Goal: Task Accomplishment & Management: Use online tool/utility

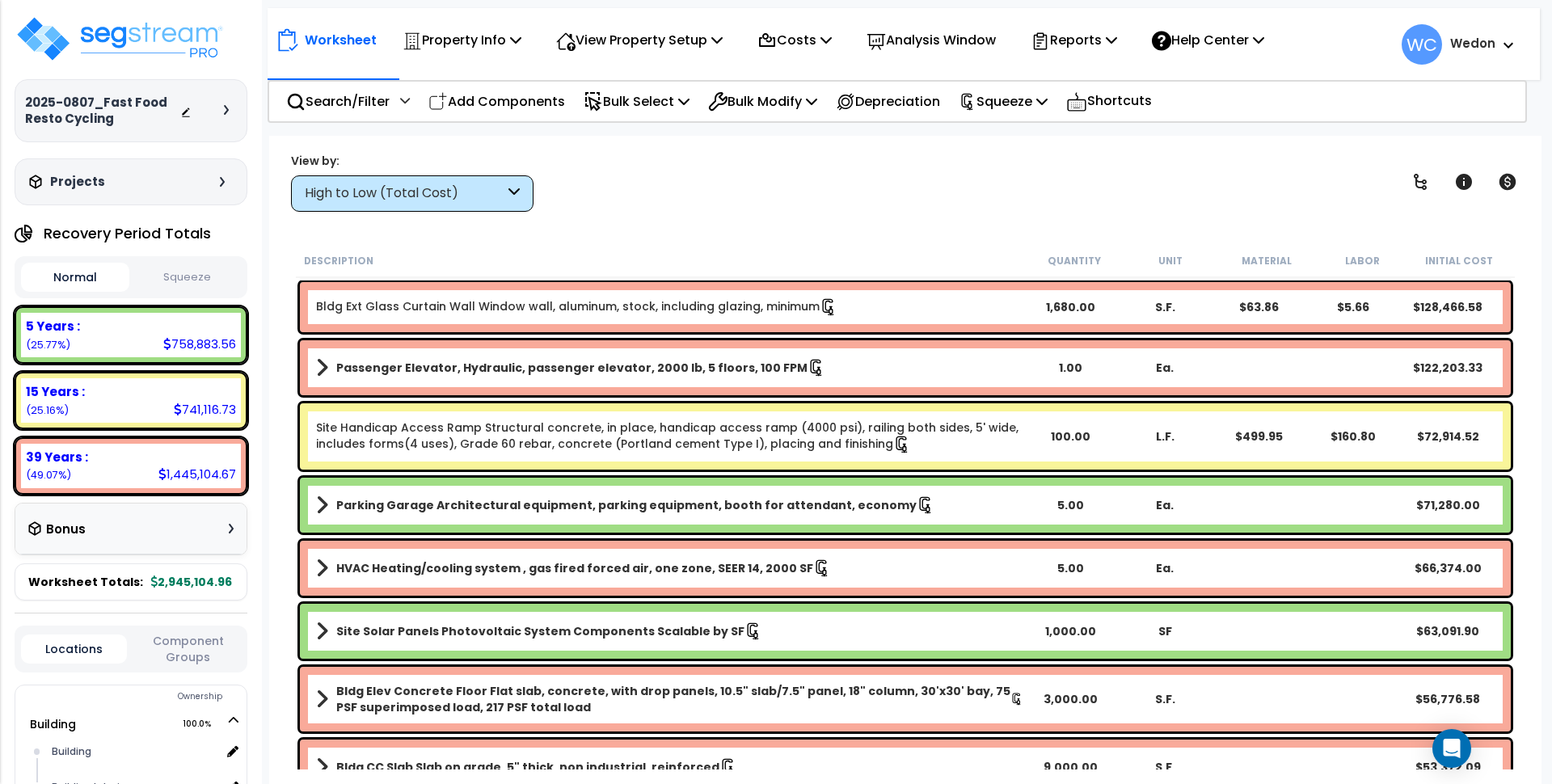
click at [502, 199] on div "High to Low (Total Cost)" at bounding box center [405, 194] width 199 height 18
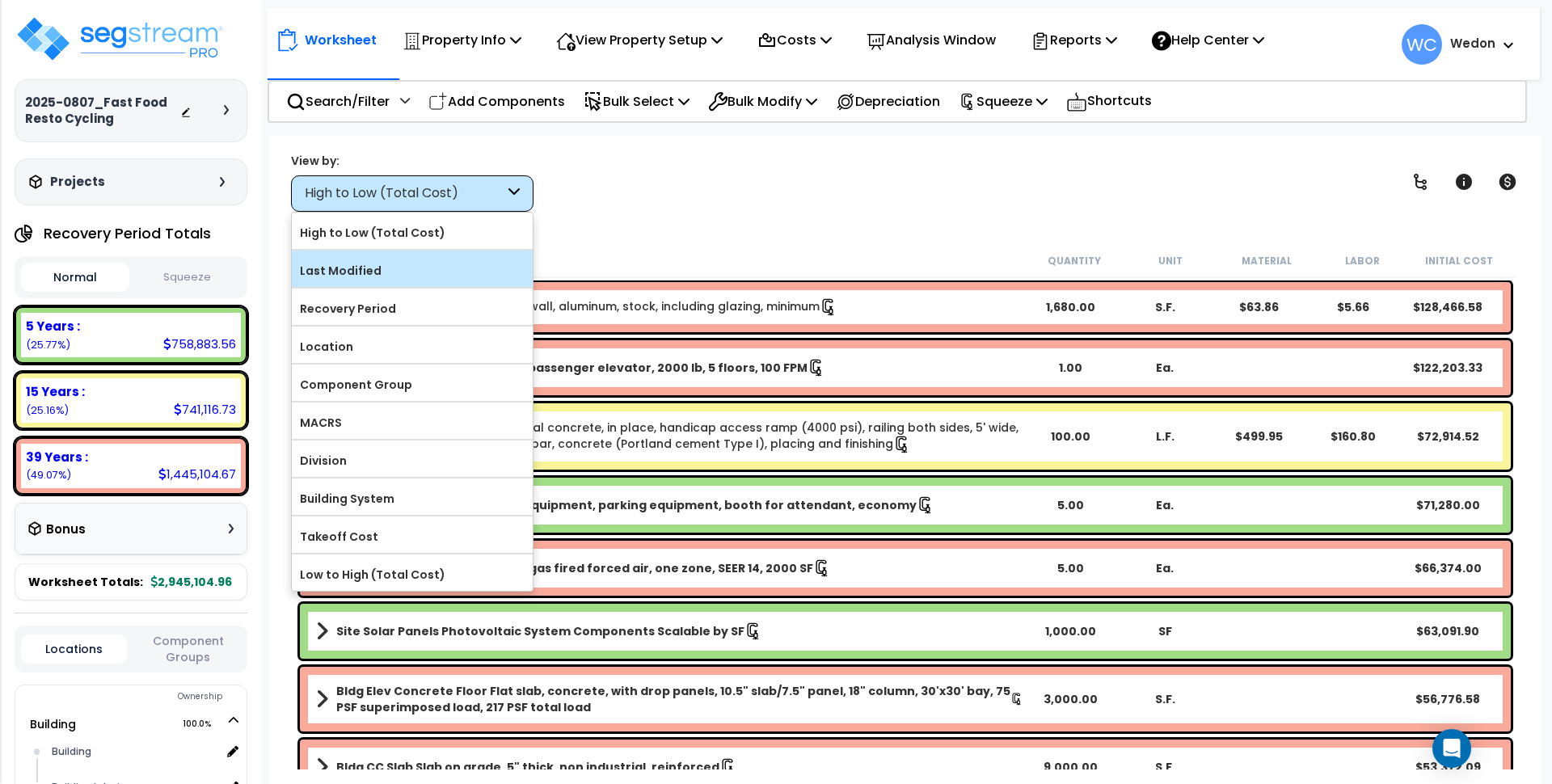
click at [403, 272] on label "Last Modified" at bounding box center [412, 270] width 241 height 24
click at [0, 0] on input "Last Modified" at bounding box center [0, 0] width 0 height 0
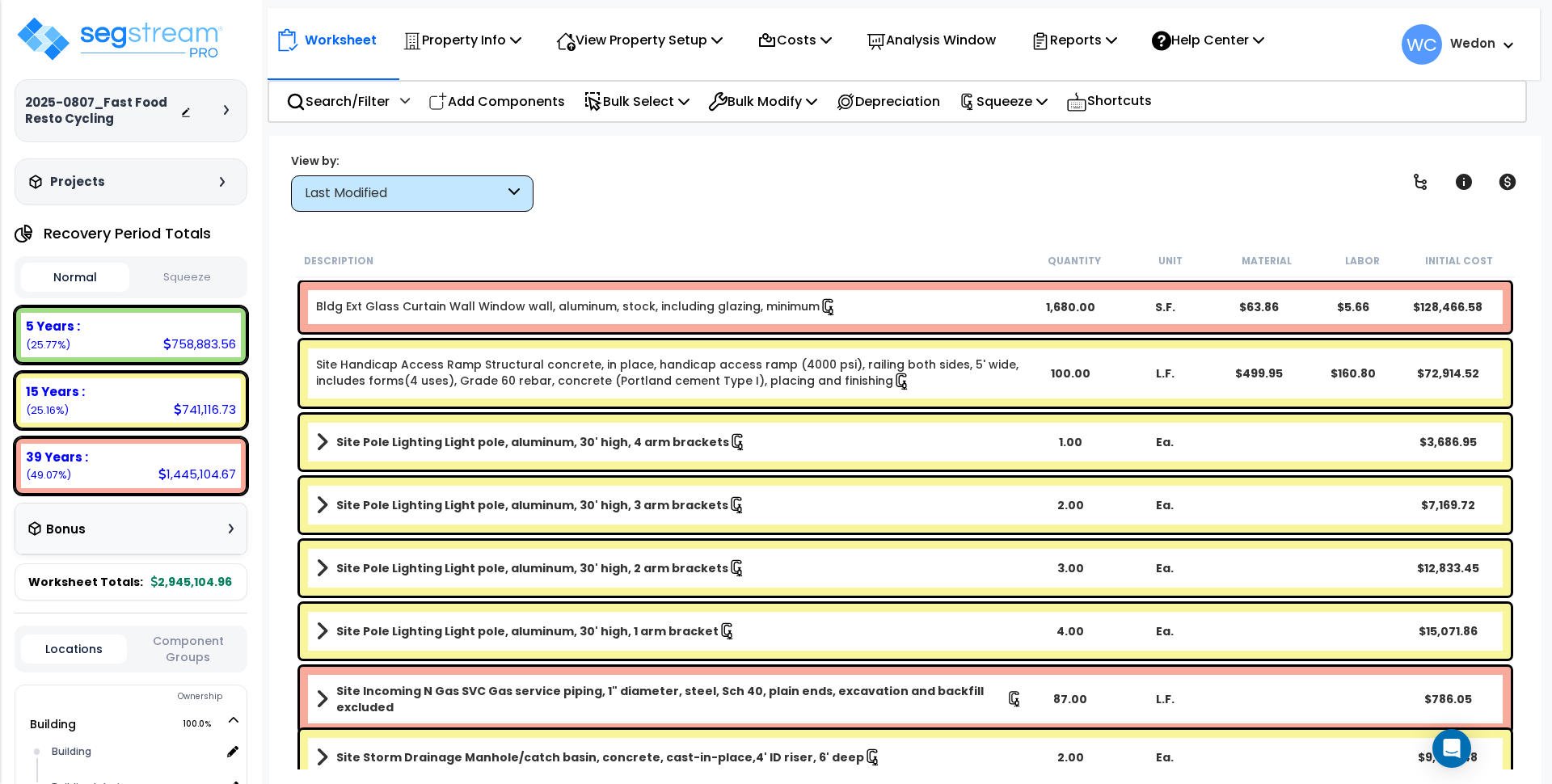
click at [449, 203] on div "Last Modified" at bounding box center [412, 194] width 243 height 37
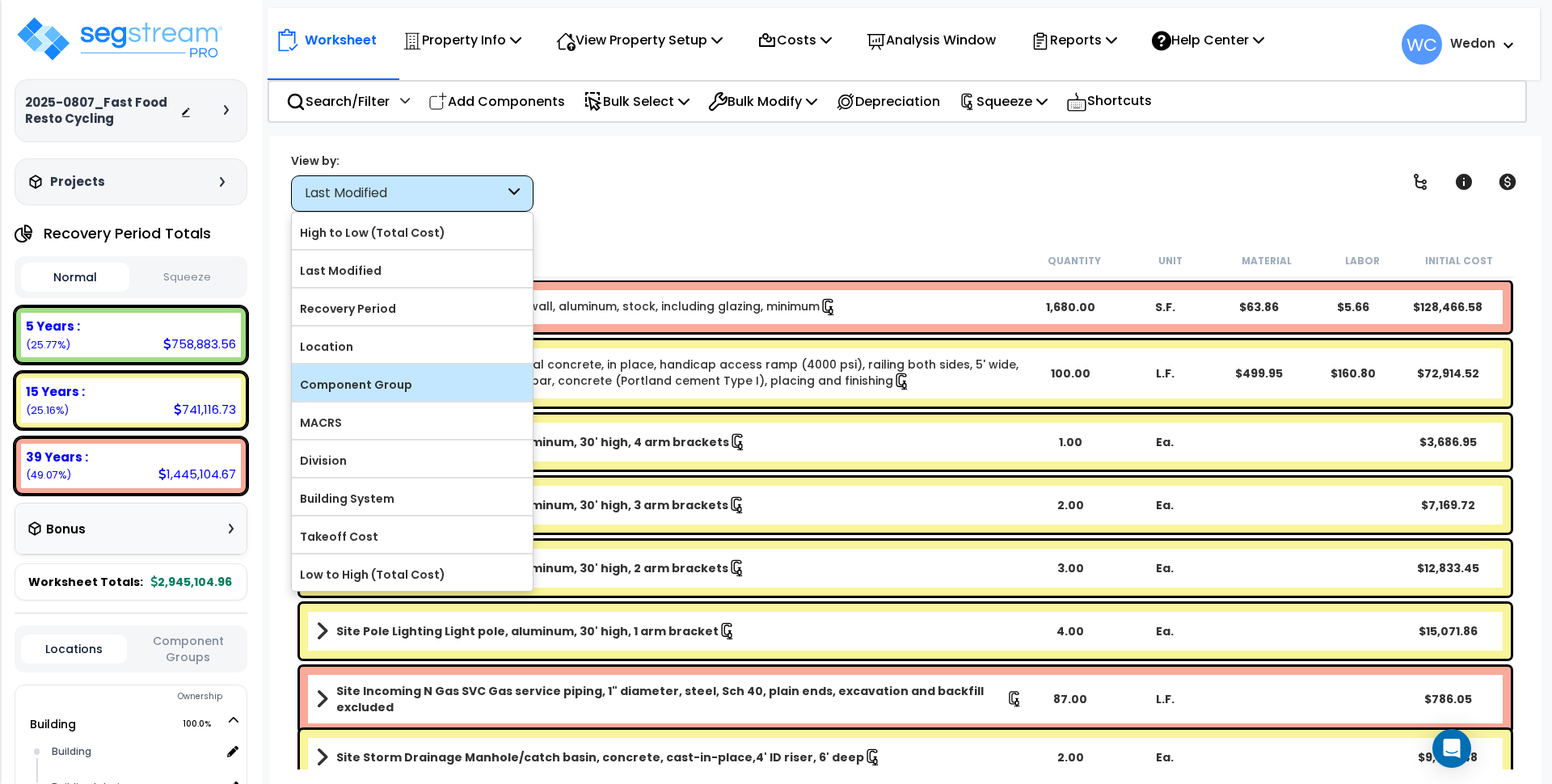
click at [415, 386] on label "Component Group" at bounding box center [412, 385] width 241 height 24
click at [0, 0] on input "Component Group" at bounding box center [0, 0] width 0 height 0
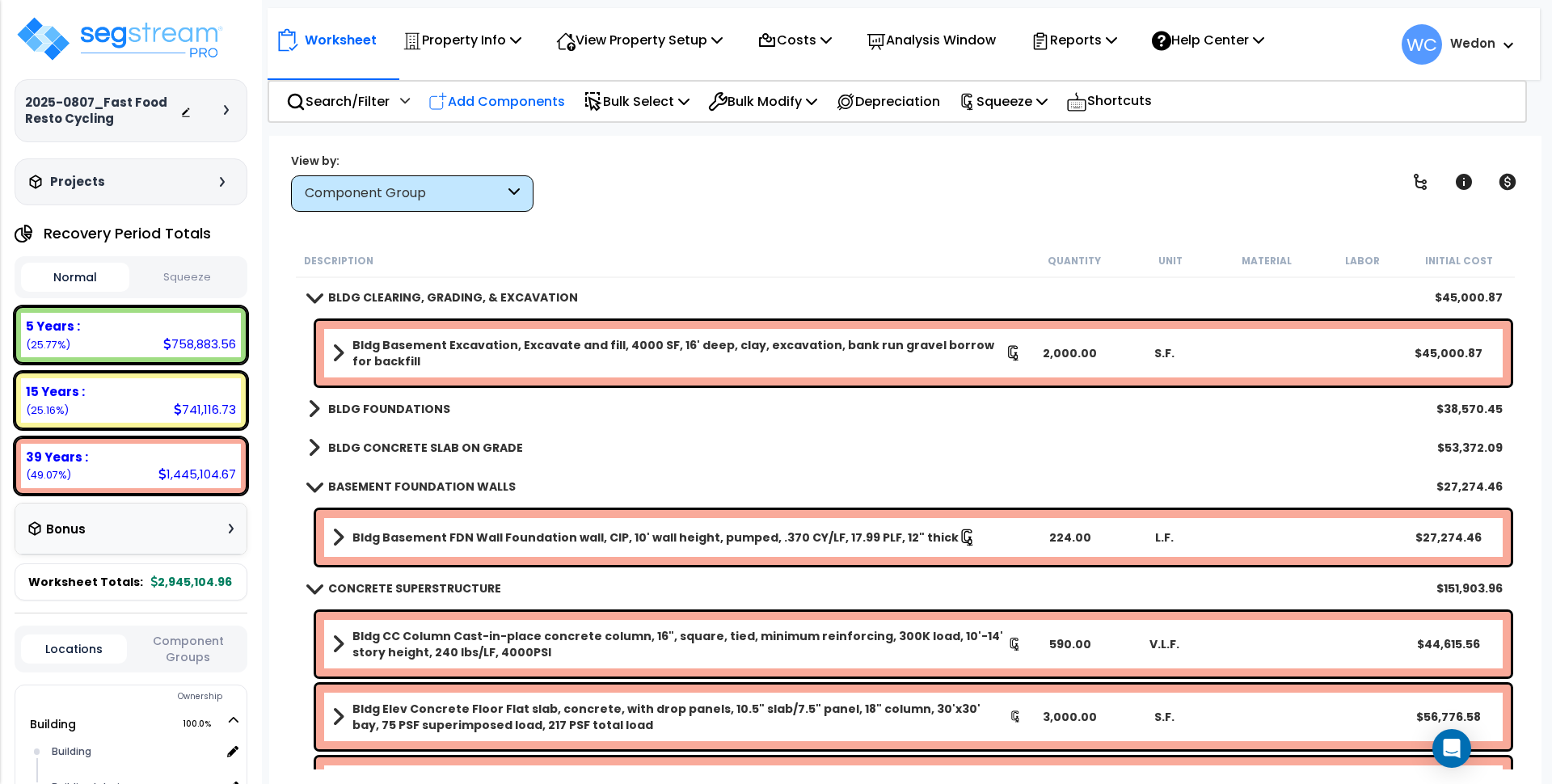
click at [499, 107] on p "Add Components" at bounding box center [497, 101] width 136 height 22
select select
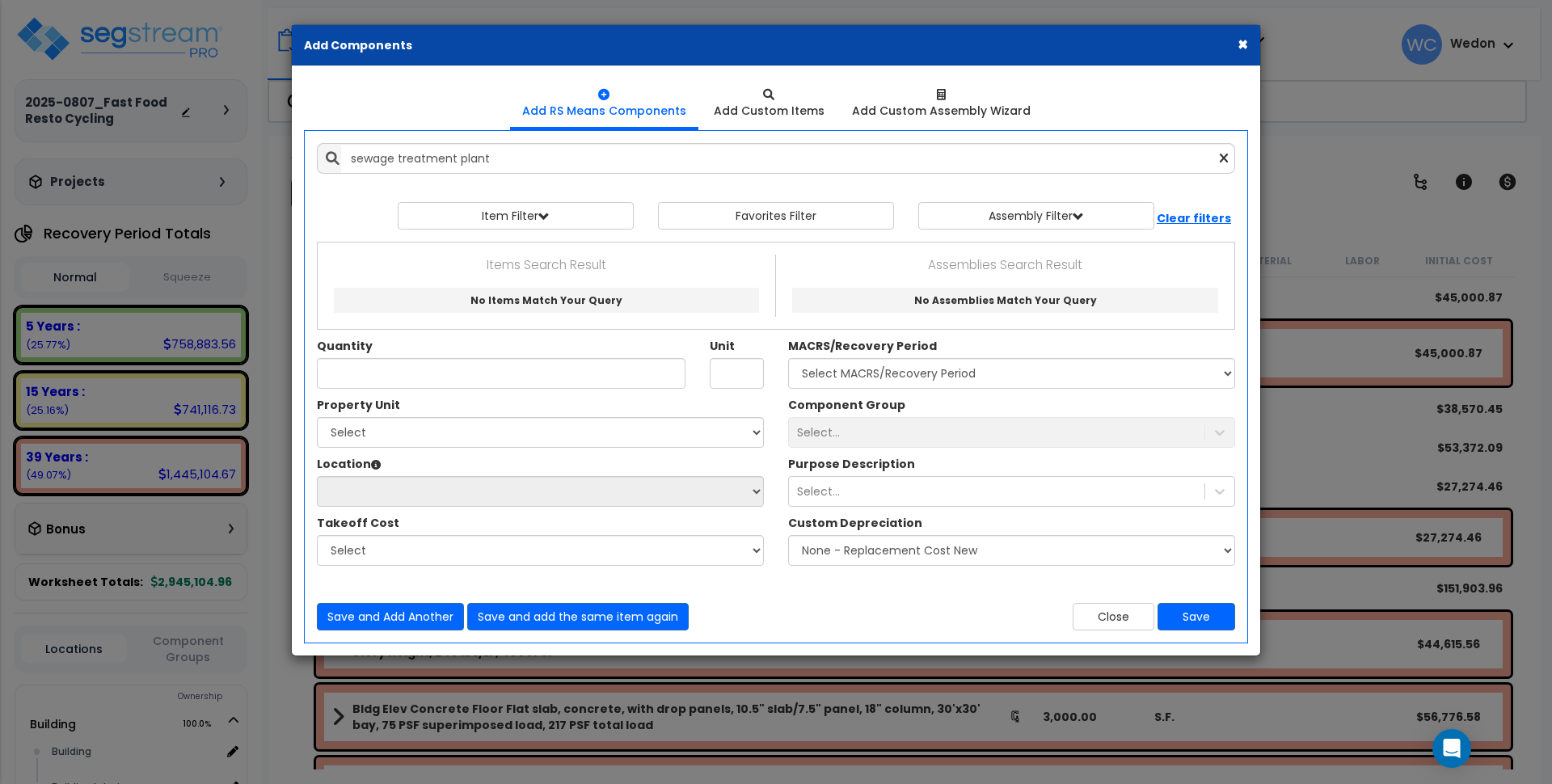
click at [425, 90] on ul "Add RS Means Components Add Custom Items Add Custom Assembly Wizard" at bounding box center [776, 103] width 945 height 51
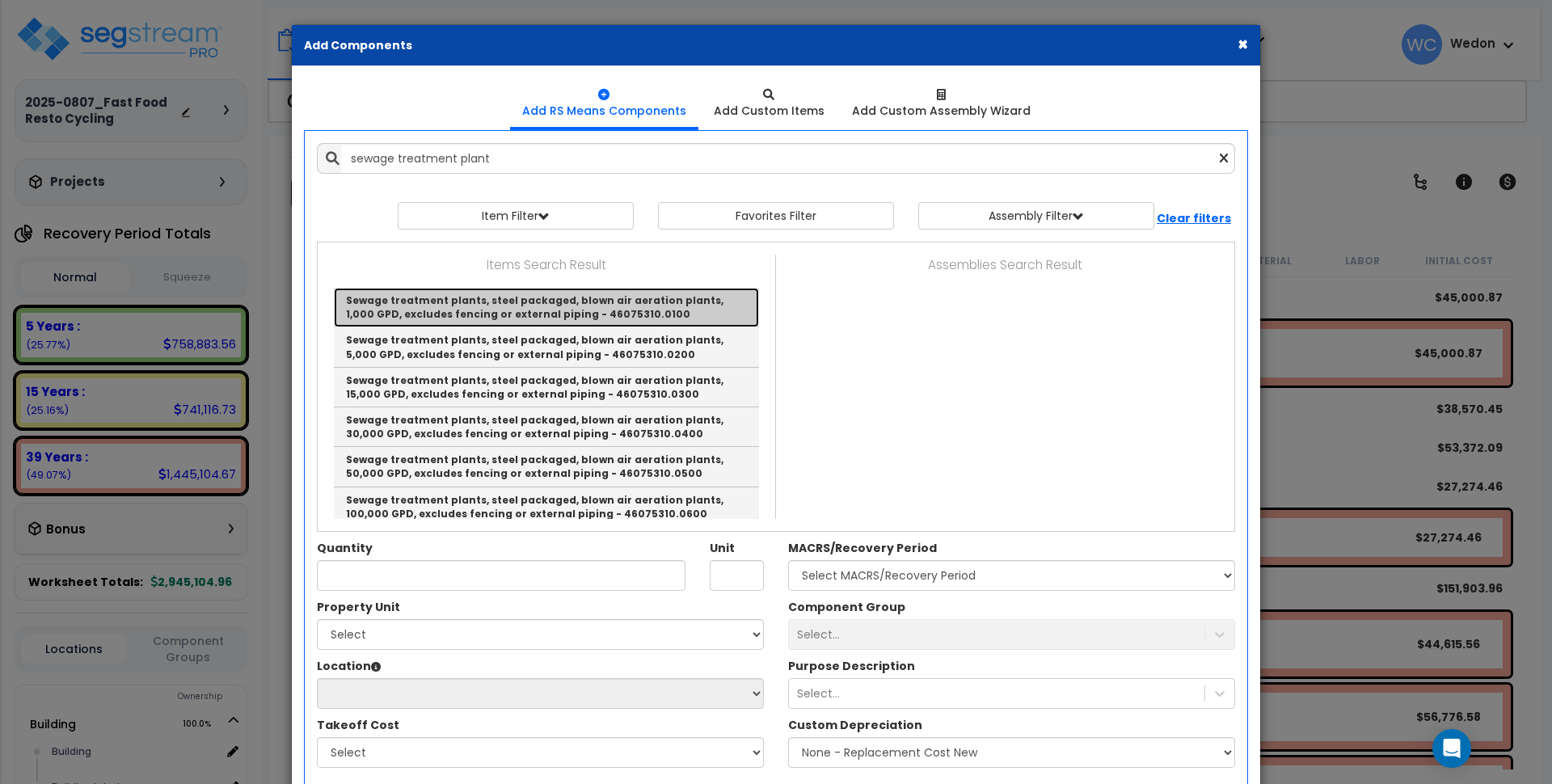
click at [640, 309] on link "Sewage treatment plants, steel packaged, blown air aeration plants, 1,000 GPD, …" at bounding box center [547, 307] width 425 height 40
type input "Sewage treatment plants, steel packaged, blown air aeration plants, 1,000 GPD, …"
type input "Gal."
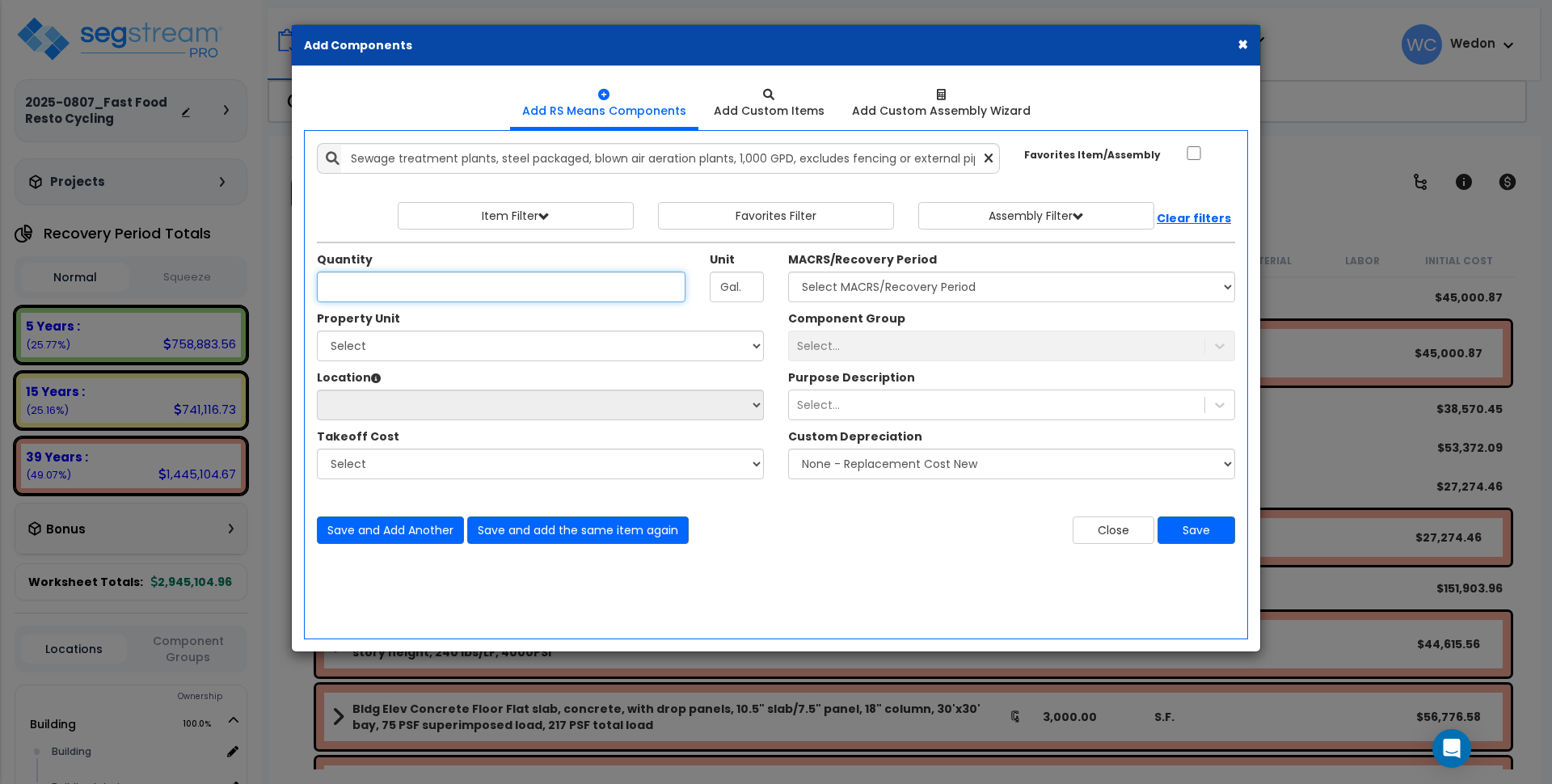
click at [587, 301] on input "Quantity" at bounding box center [501, 287] width 369 height 31
click at [563, 295] on input "Quantity" at bounding box center [501, 287] width 369 height 31
type input "2,000"
click at [967, 288] on select "Select MACRS/Recovery Period 5 Years - 57.0 - Distributive Trades & Services 5 …" at bounding box center [1012, 287] width 447 height 31
select select "3667"
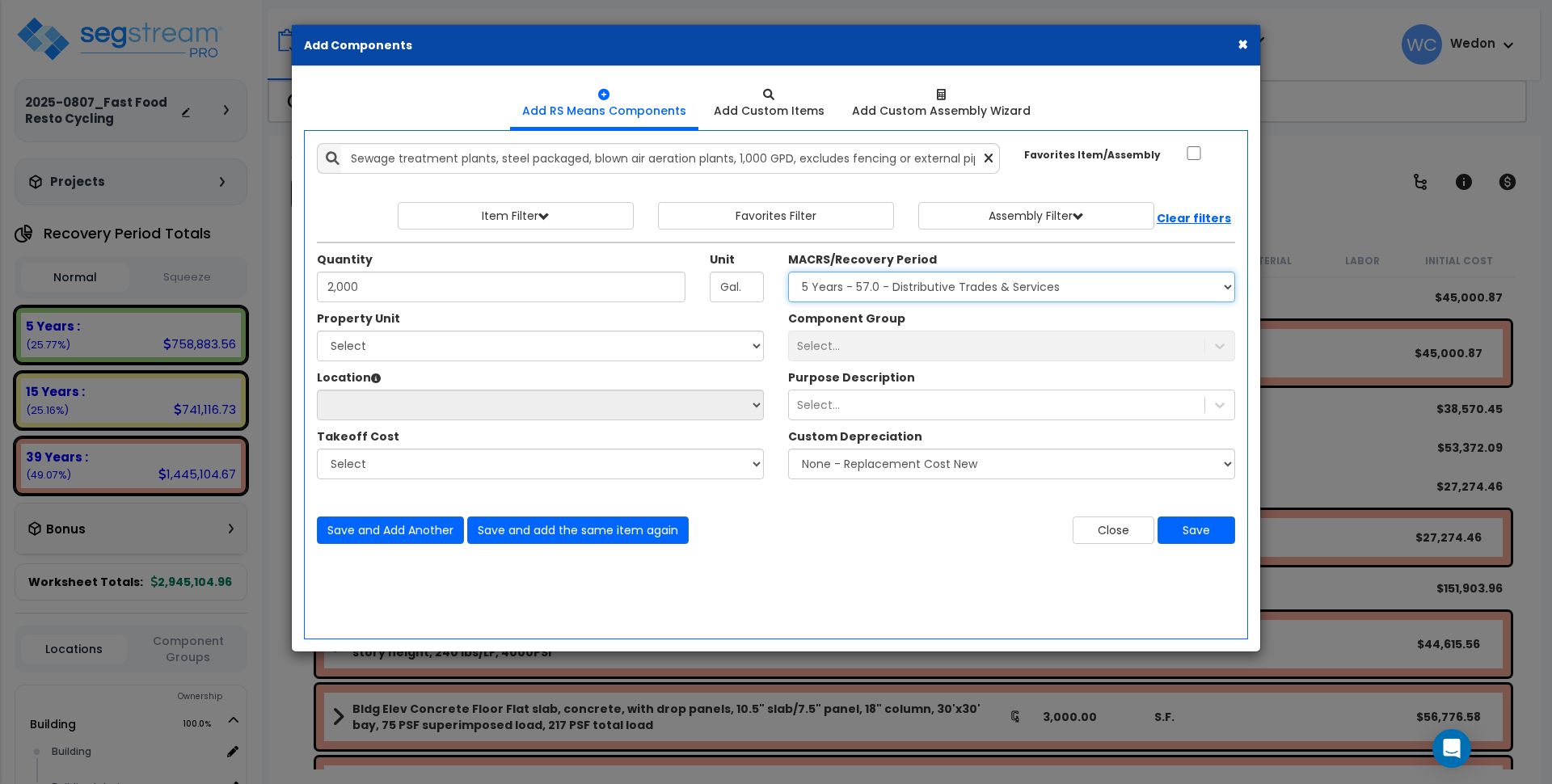
click at [788, 272] on select "Select MACRS/Recovery Period 5 Years - 57.0 - Distributive Trades & Services 5 …" at bounding box center [1012, 287] width 447 height 31
click at [977, 350] on div "Select..." at bounding box center [997, 345] width 415 height 26
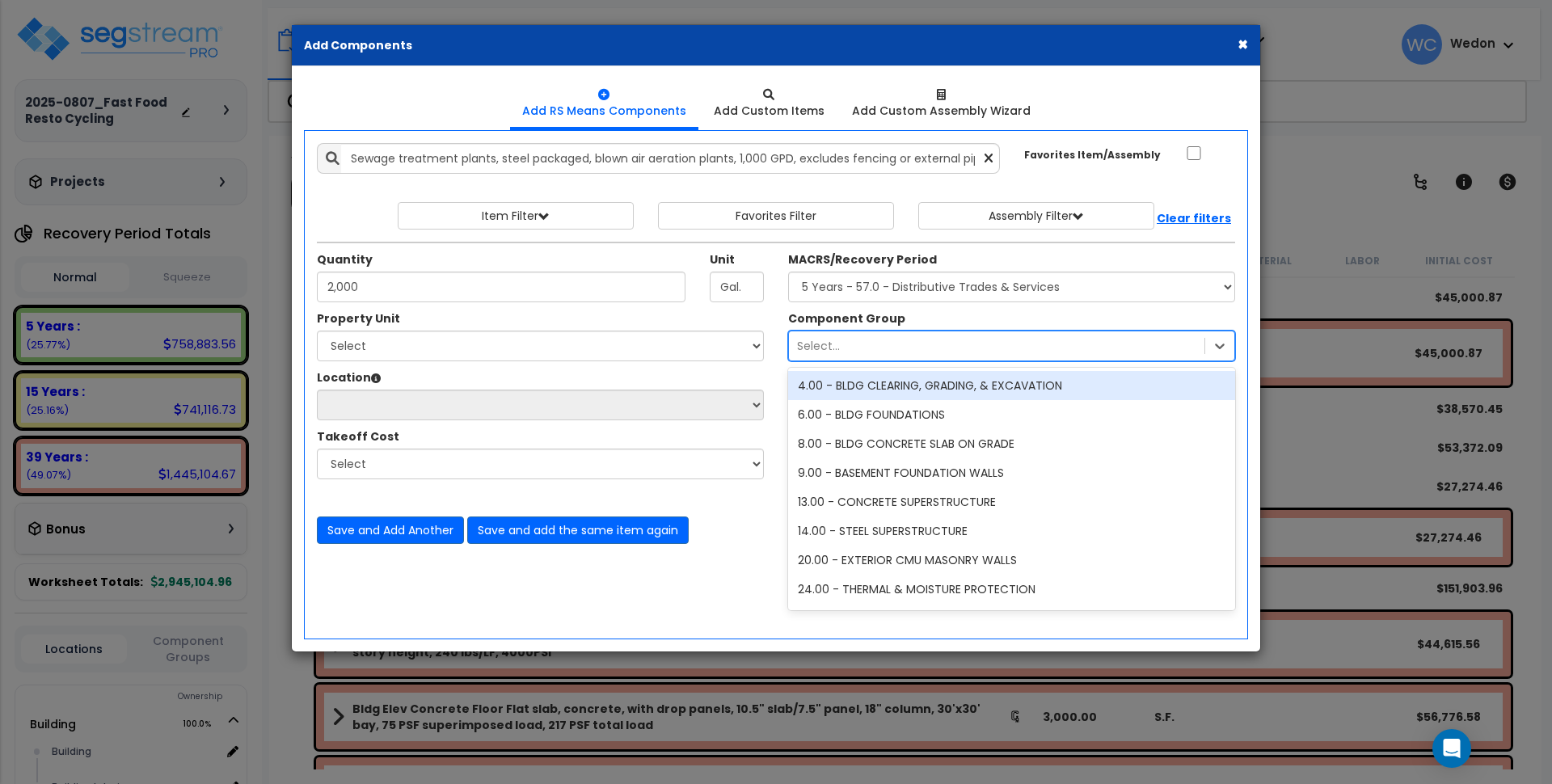
drag, startPoint x: 906, startPoint y: 393, endPoint x: 975, endPoint y: 362, distance: 75.6
click at [906, 393] on div "4.00 - BLDG CLEARING, GRADING, & EXCAVATION" at bounding box center [1012, 385] width 447 height 29
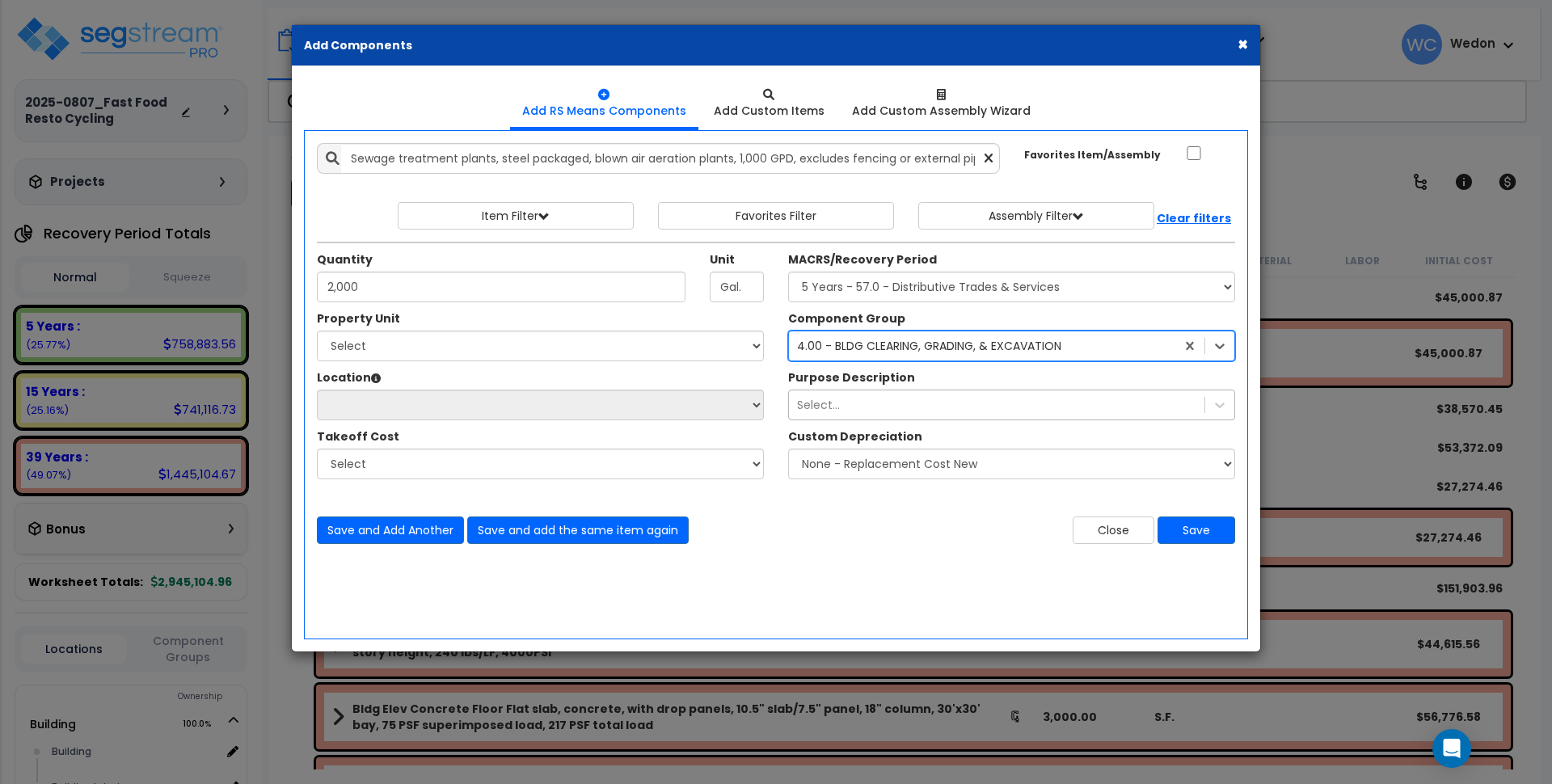
click at [857, 407] on div "Select..." at bounding box center [997, 404] width 415 height 26
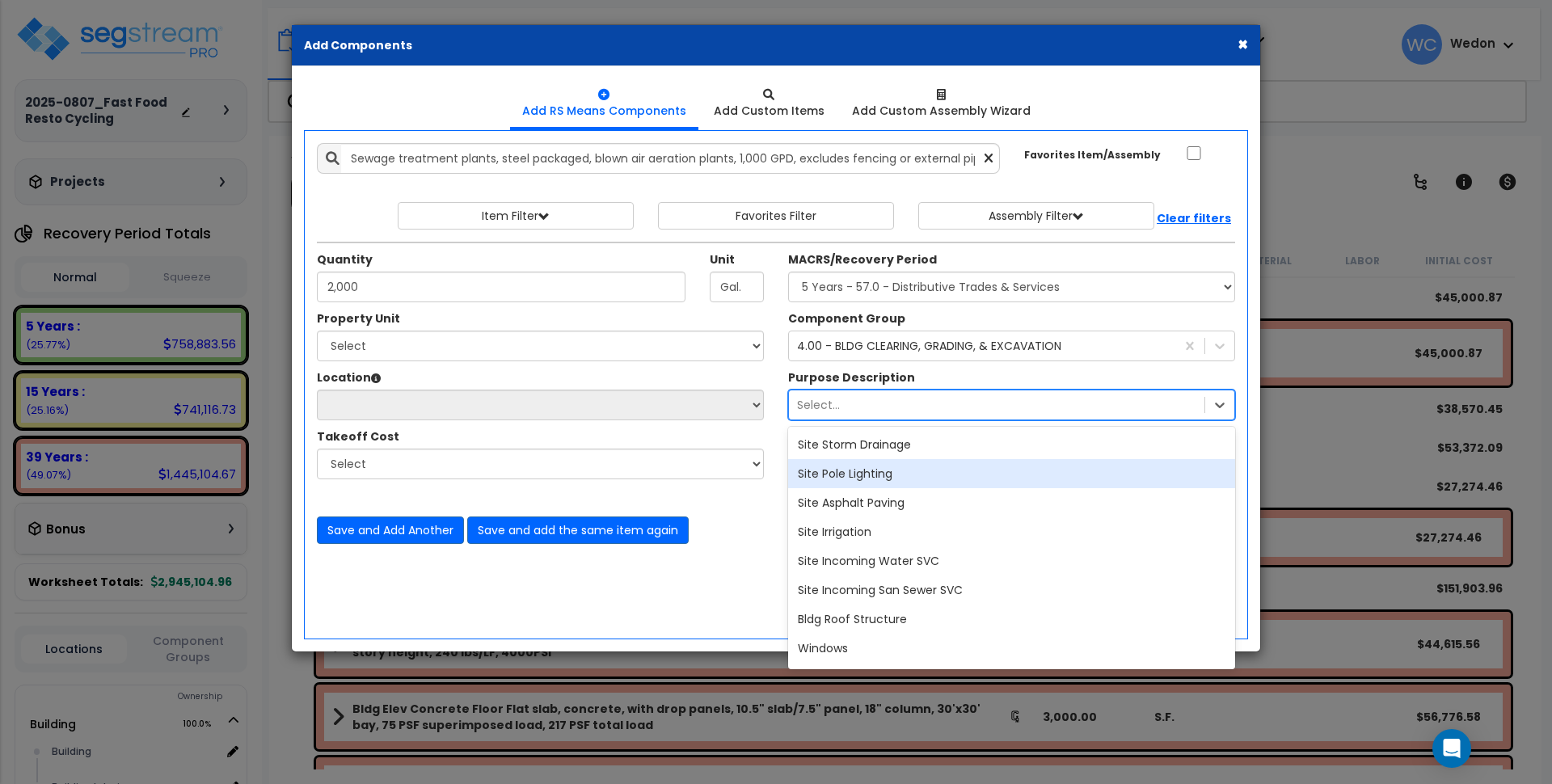
click at [850, 445] on div "Site Storm Drainage" at bounding box center [1012, 444] width 447 height 29
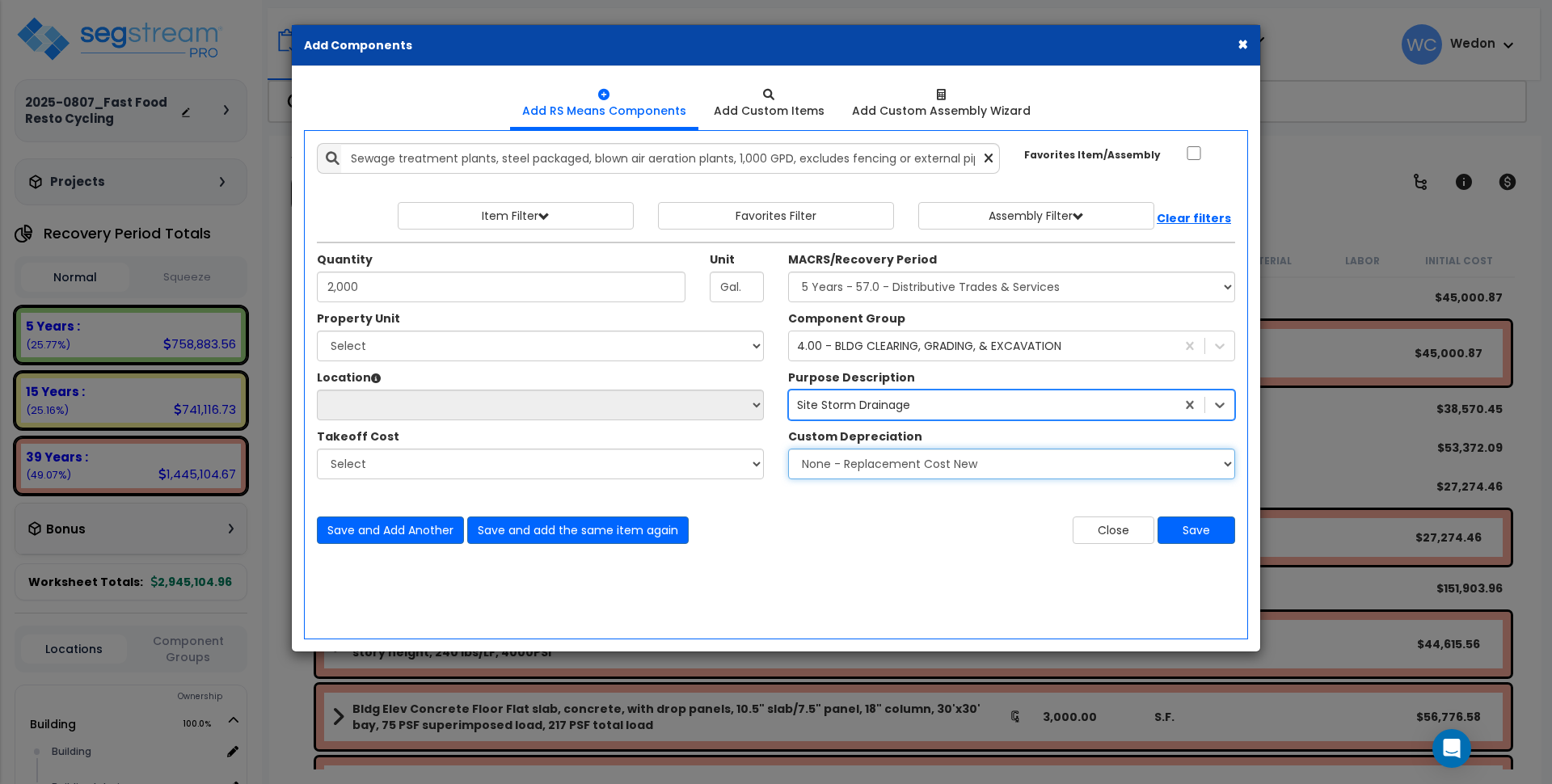
click at [859, 468] on select "None - Replacement Cost New Excellent - 90% Good - 75% Fair - 50% Bad - 25% Rep…" at bounding box center [1012, 463] width 447 height 31
click at [867, 467] on select "None - Replacement Cost New Excellent - 90% Good - 75% Fair - 50% Bad - 25% Rep…" at bounding box center [1012, 463] width 447 height 31
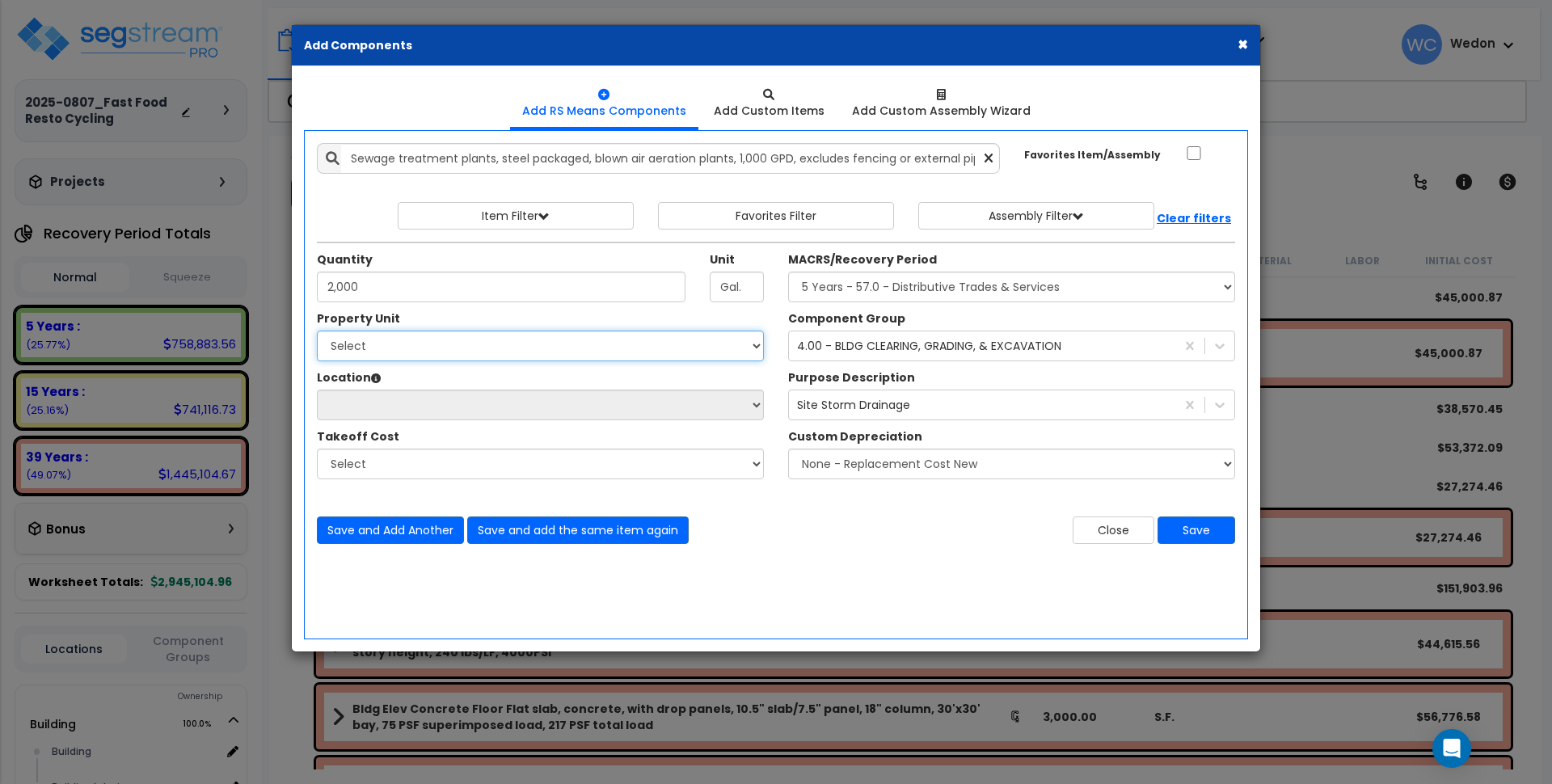
click at [607, 335] on select "Select Building Site Improvements" at bounding box center [540, 345] width 447 height 31
select select "162091"
click at [317, 331] on select "Select Building Site Improvements" at bounding box center [540, 345] width 447 height 31
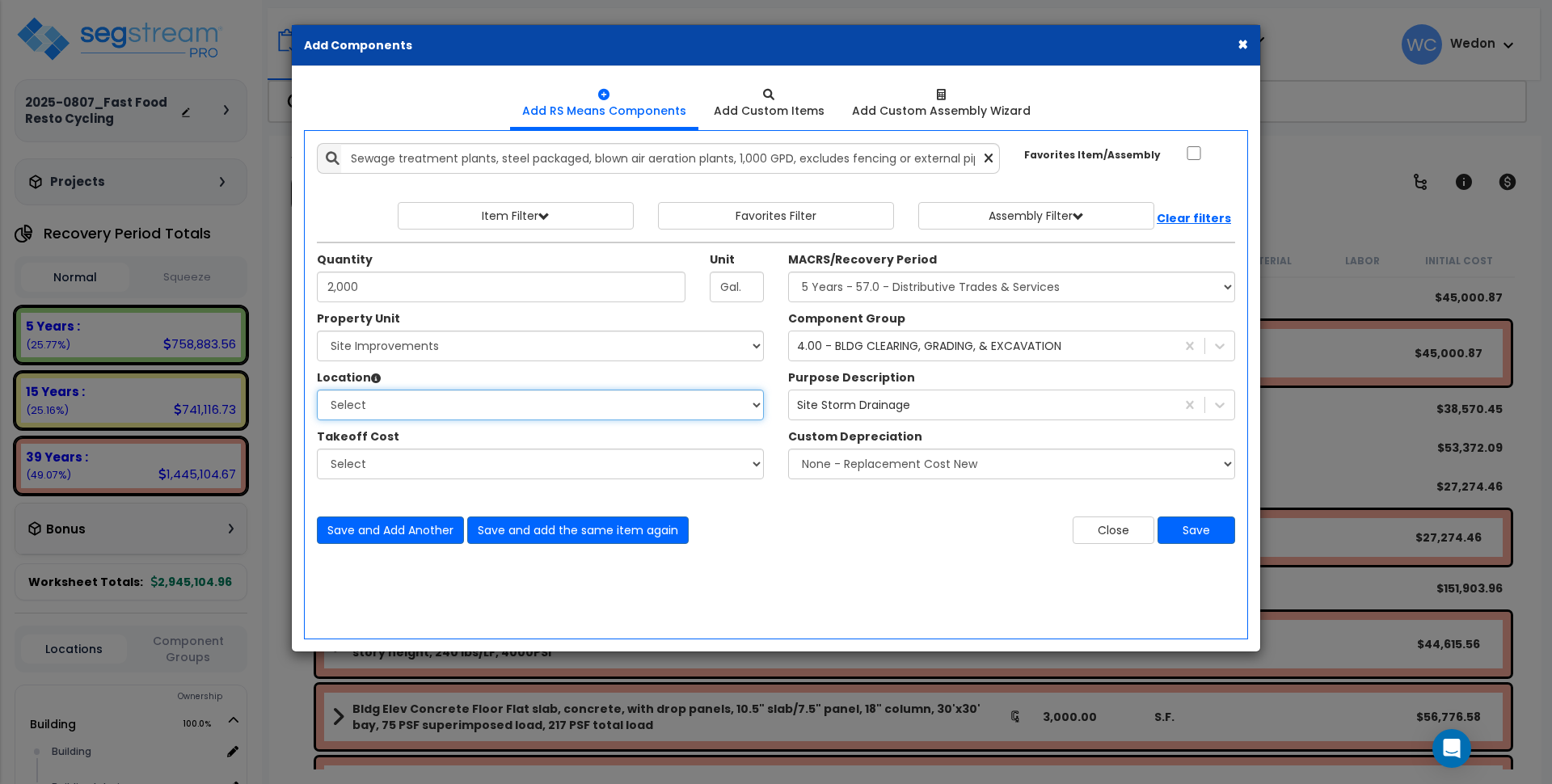
click at [381, 407] on select "Select [GEOGRAPHIC_DATA] [GEOGRAPHIC_DATA] Site Exterior Add Additional Location" at bounding box center [540, 404] width 447 height 31
select select "462"
click at [317, 390] on select "Select [GEOGRAPHIC_DATA] [GEOGRAPHIC_DATA] Site Exterior Add Additional Location" at bounding box center [540, 404] width 447 height 31
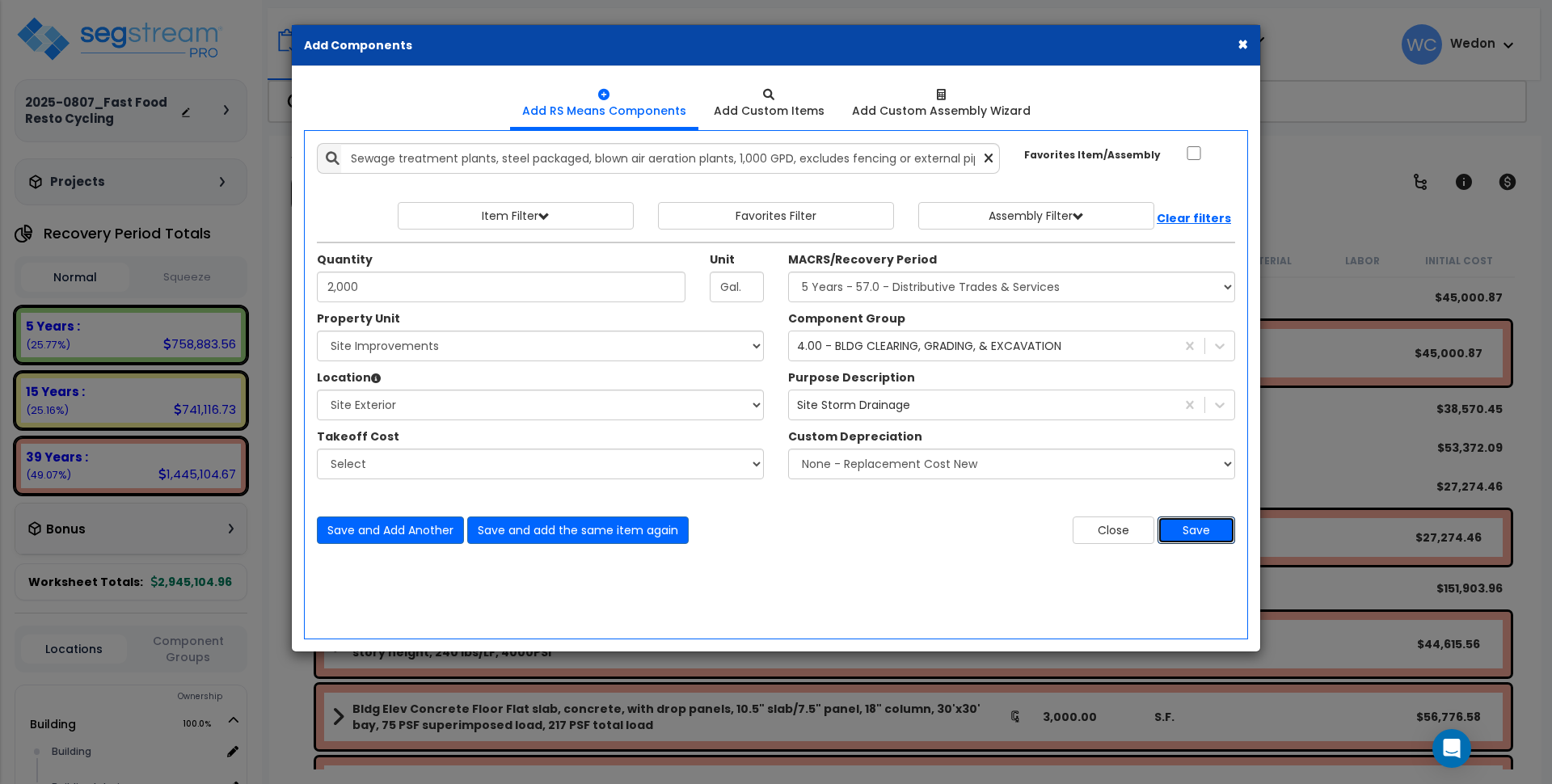
click at [1225, 531] on button "Save" at bounding box center [1196, 530] width 77 height 27
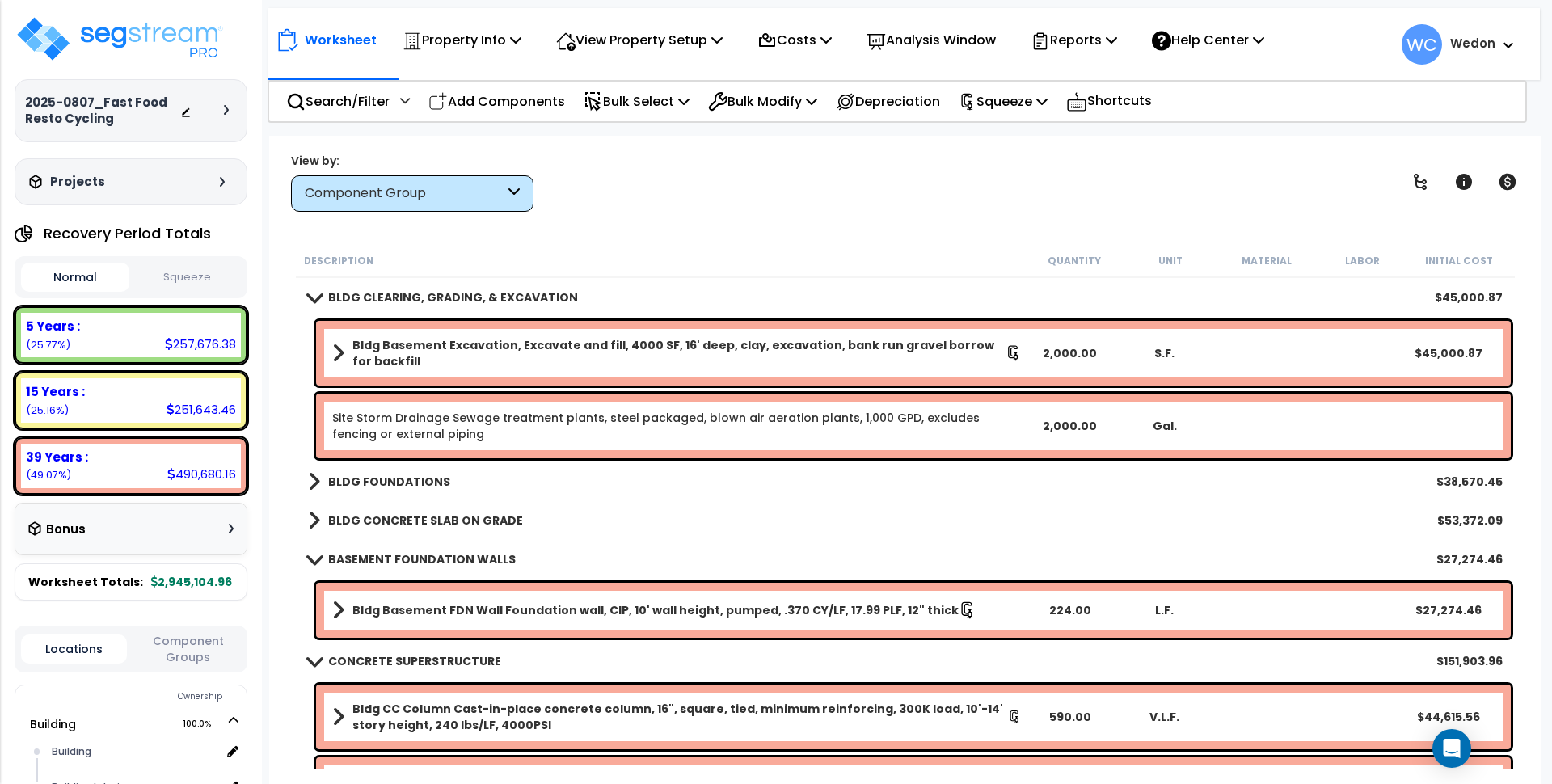
click at [376, 184] on div "Component Group" at bounding box center [405, 194] width 199 height 18
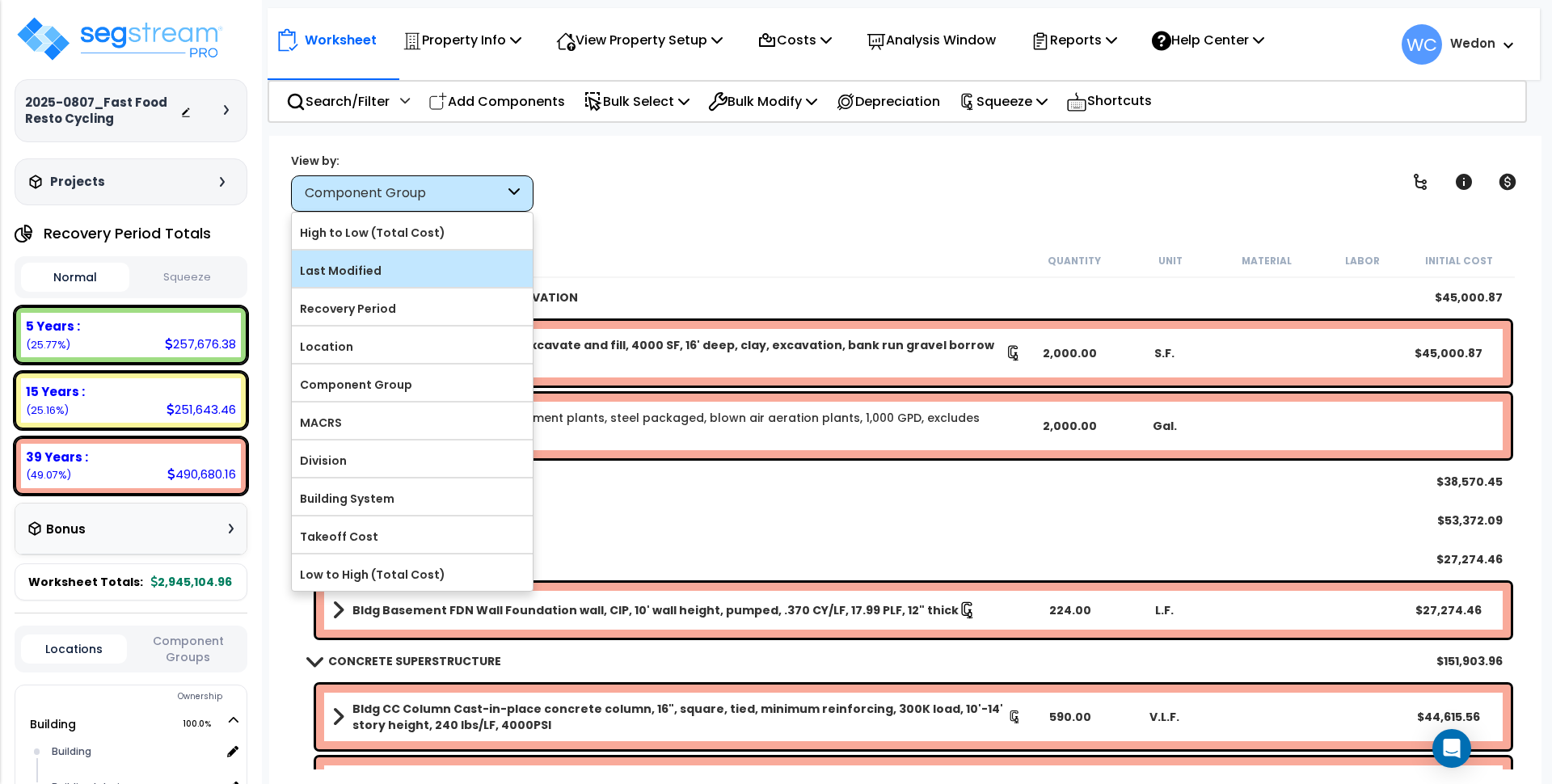
click at [360, 268] on label "Last Modified" at bounding box center [412, 270] width 241 height 24
click at [0, 0] on input "Last Modified" at bounding box center [0, 0] width 0 height 0
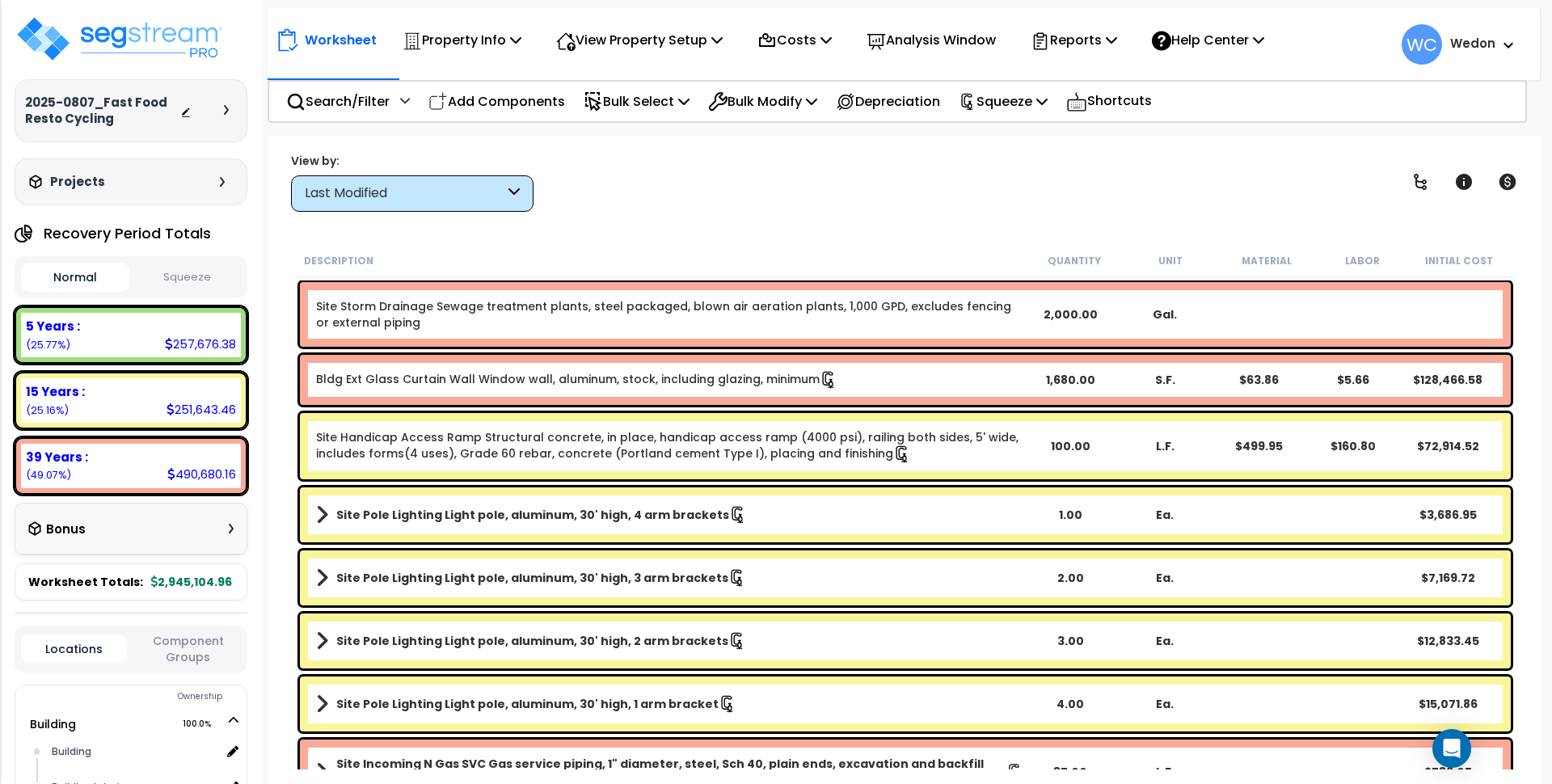
click at [1350, 316] on div "Site Storm Drainage Sewage treatment plants, steel packaged, blown air aeration…" at bounding box center [906, 315] width 1211 height 65
click at [803, 316] on link "Site Storm Drainage Sewage treatment plants, steel packaged, blown air aeration…" at bounding box center [670, 314] width 708 height 32
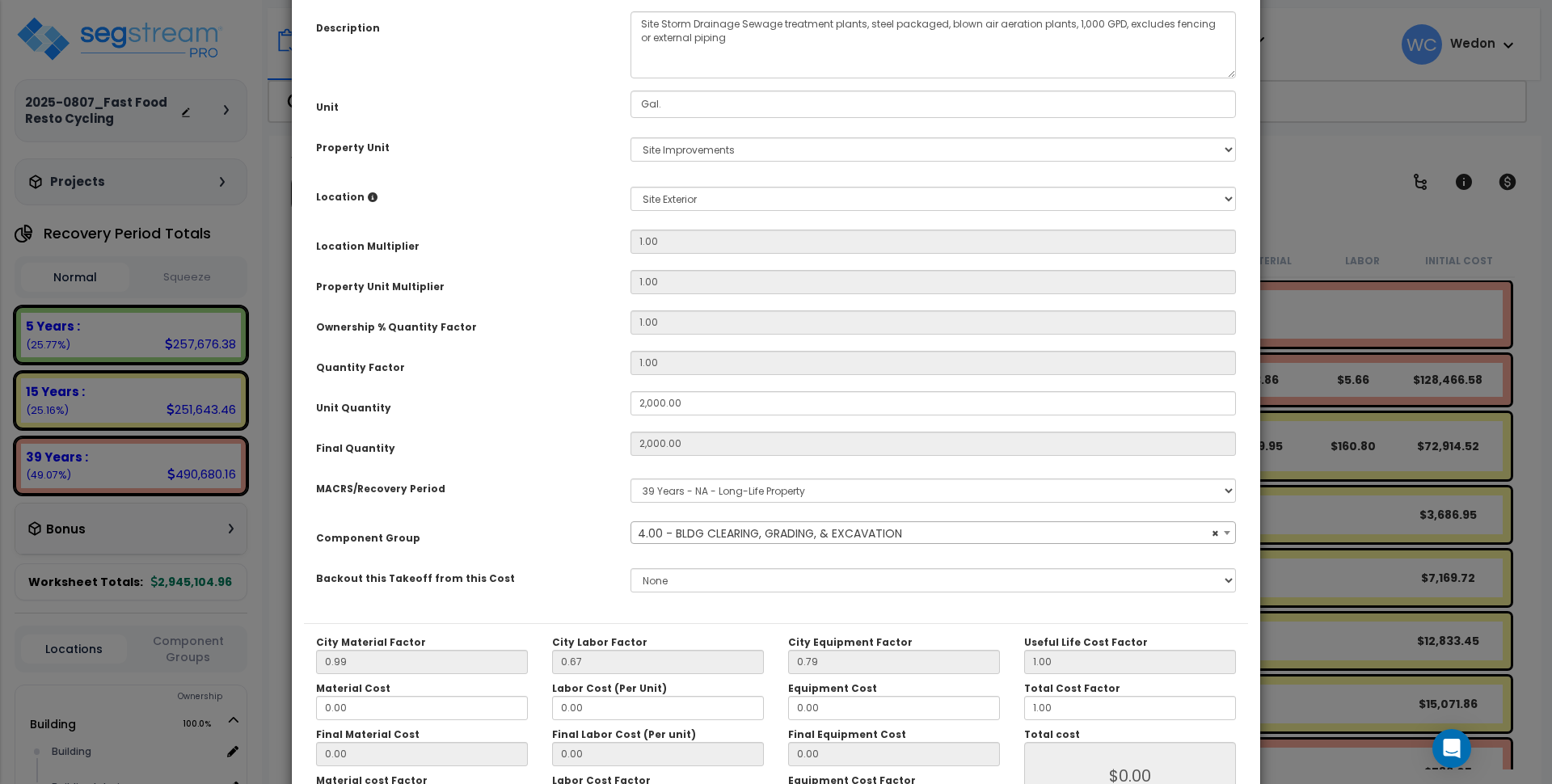
scroll to position [262, 0]
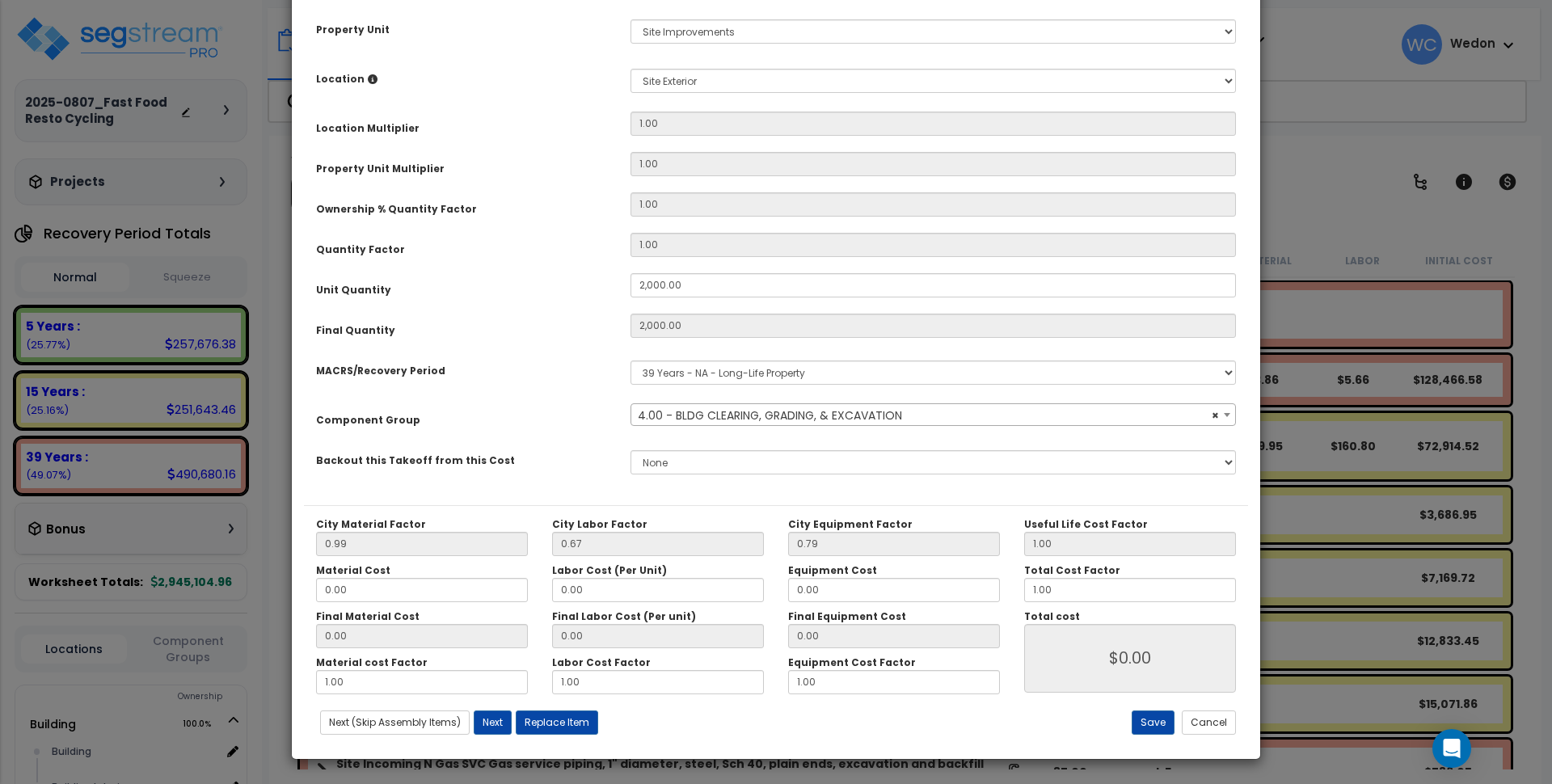
select select "10030"
click at [447, 594] on input "0.00" at bounding box center [422, 590] width 212 height 24
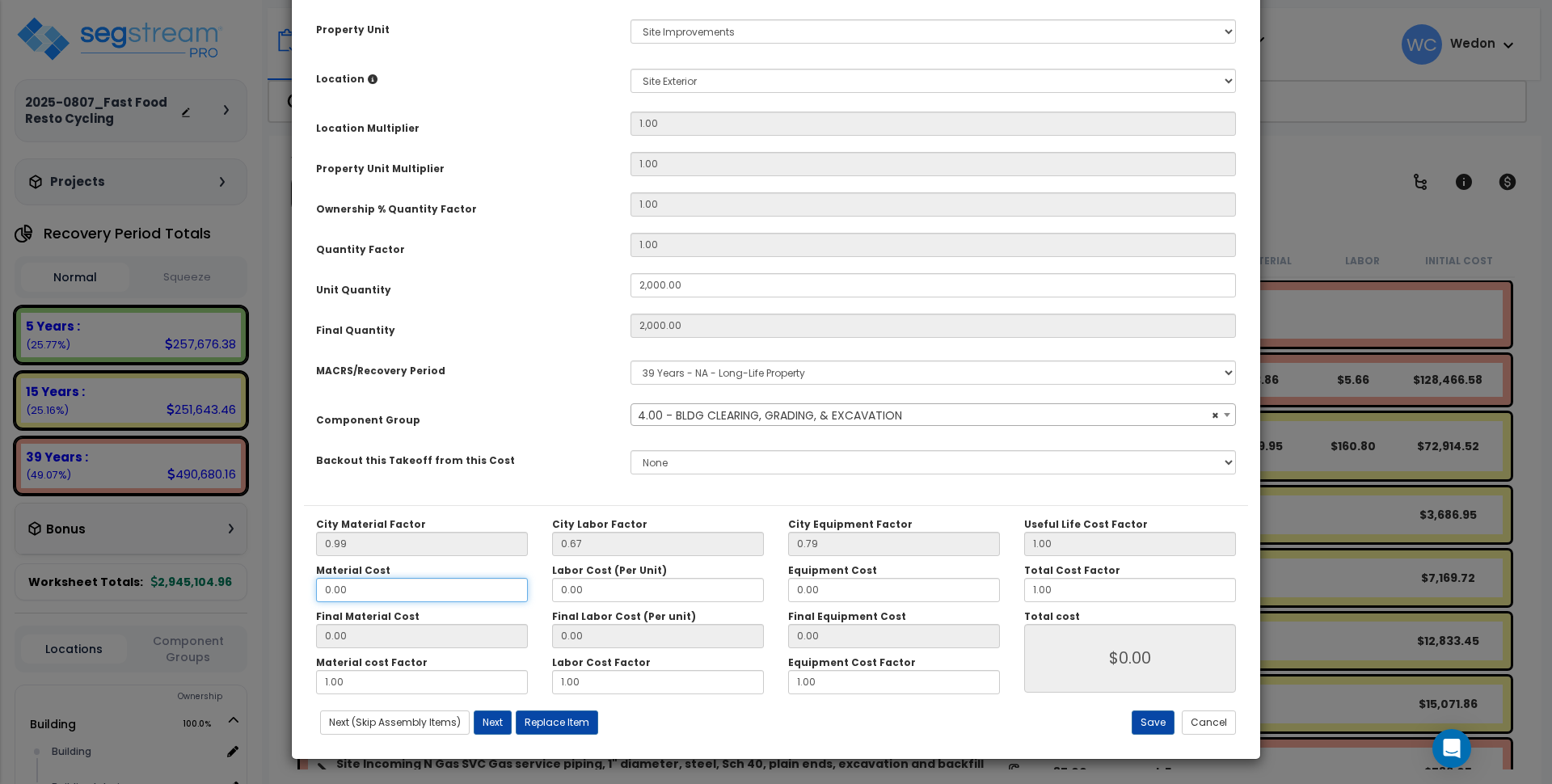
type input "5"
type input "4.95"
type input "$9,900.00"
type input "50"
type input "$9,900.00"
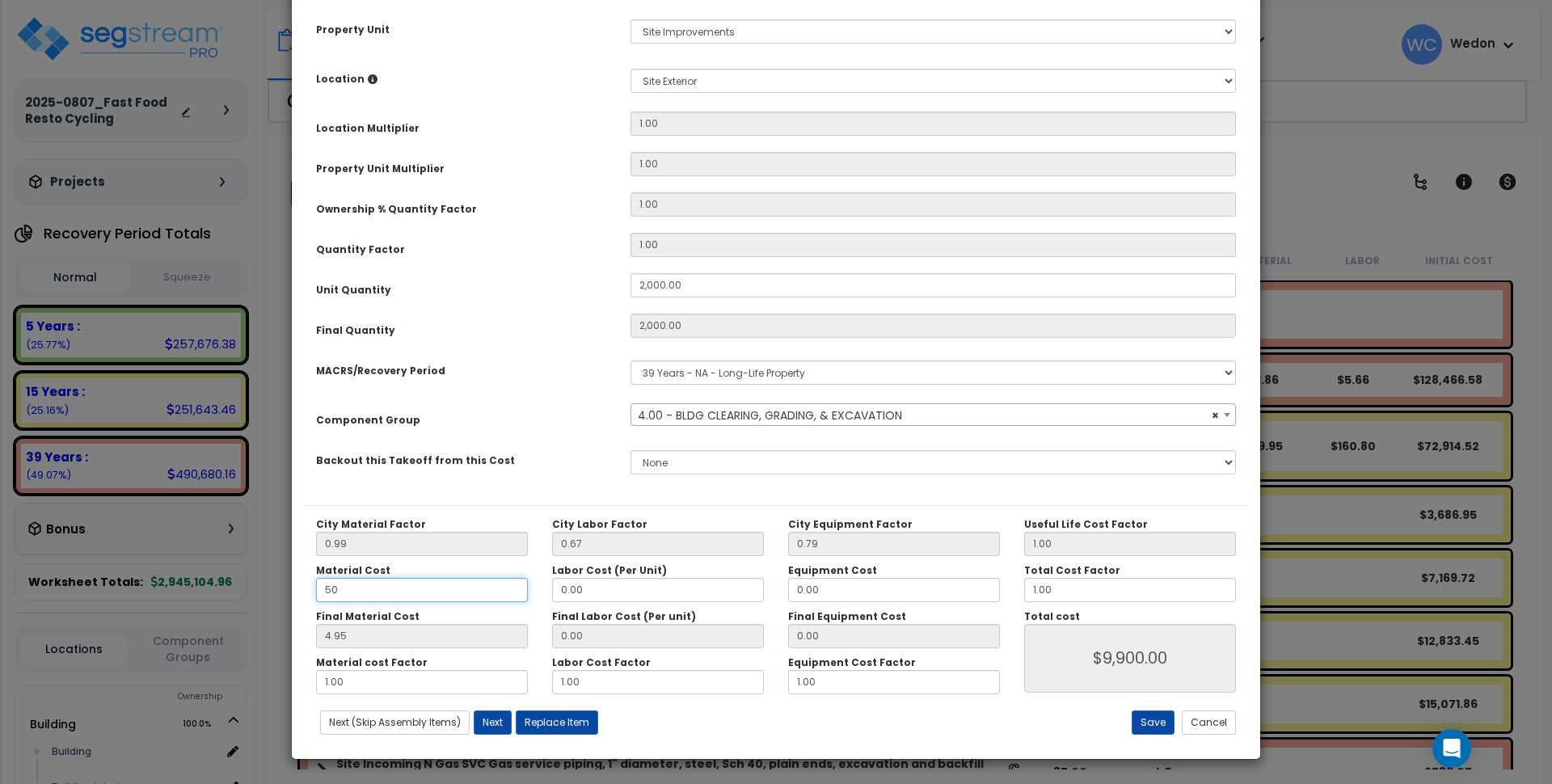
type input "49.50"
type input "$99,000.00"
type input "500"
type input "$99,000.00"
type input "495.00"
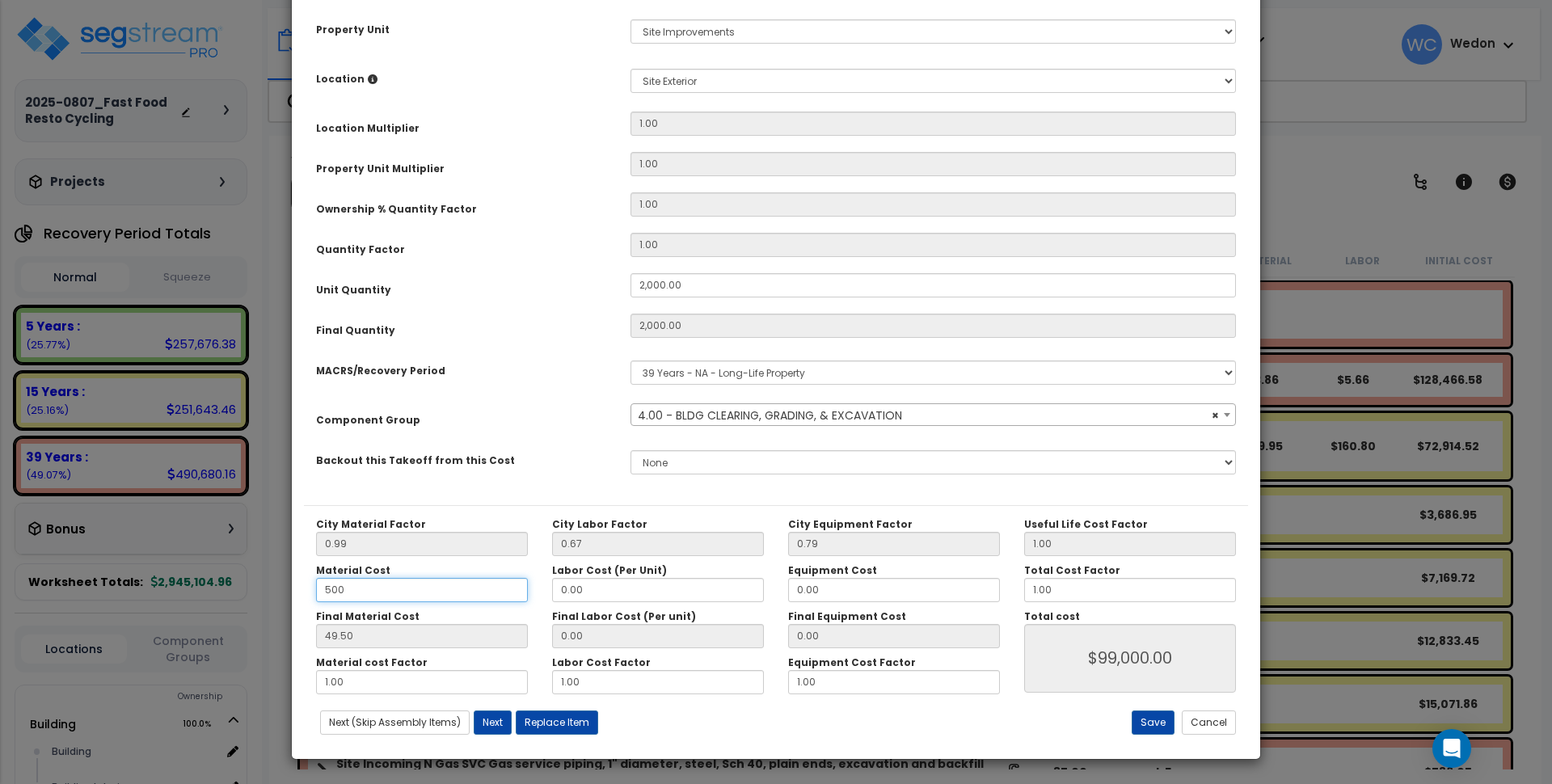
type input "$990,000.00"
type input "5,000"
type input "$990,000.00"
type input "4,950.00"
type input "$9,900,000.00"
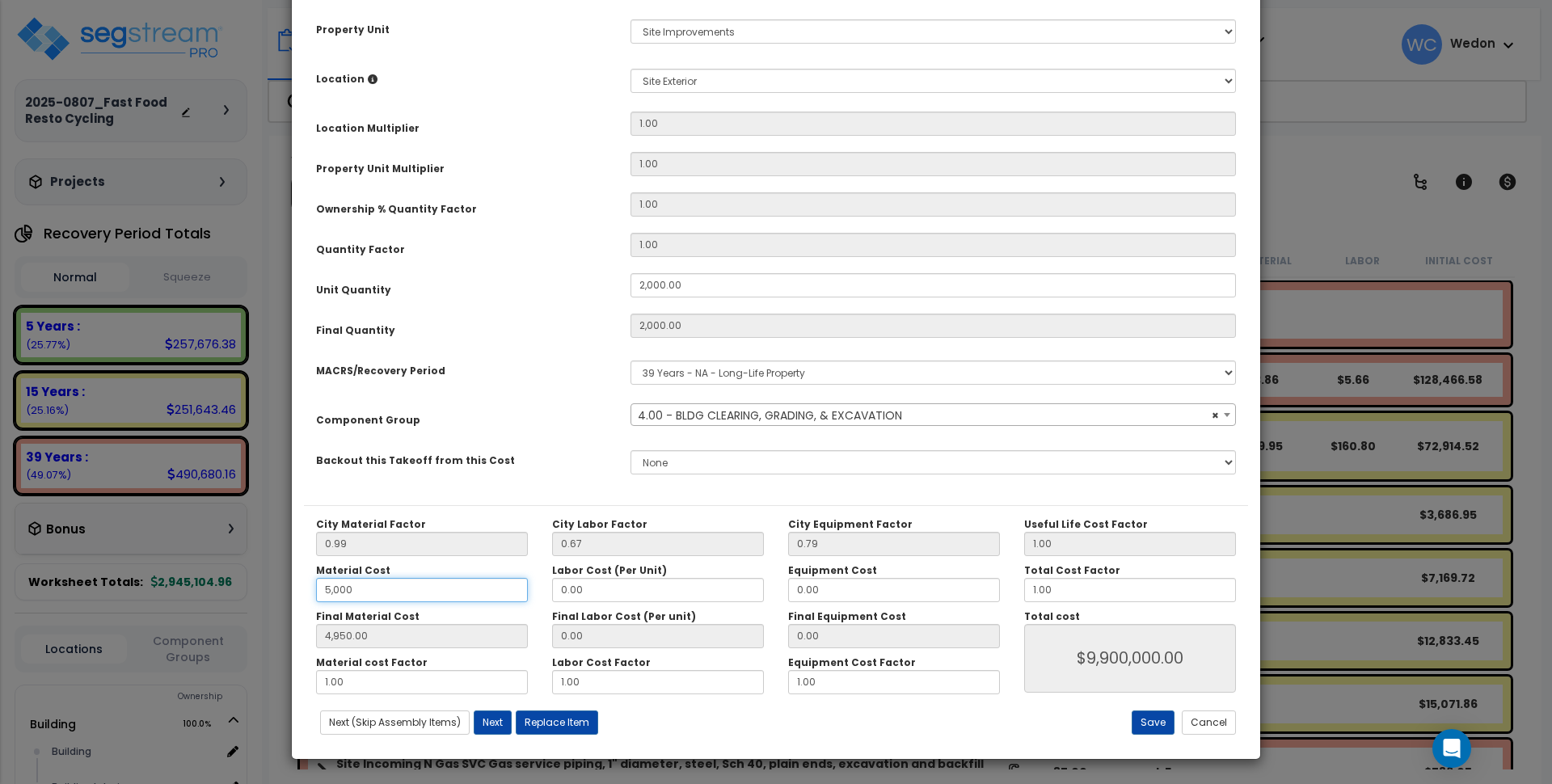
type input "500"
type input "4,950.00"
type input "$9,900,000.00"
type input "495.00"
type input "$990,000.00"
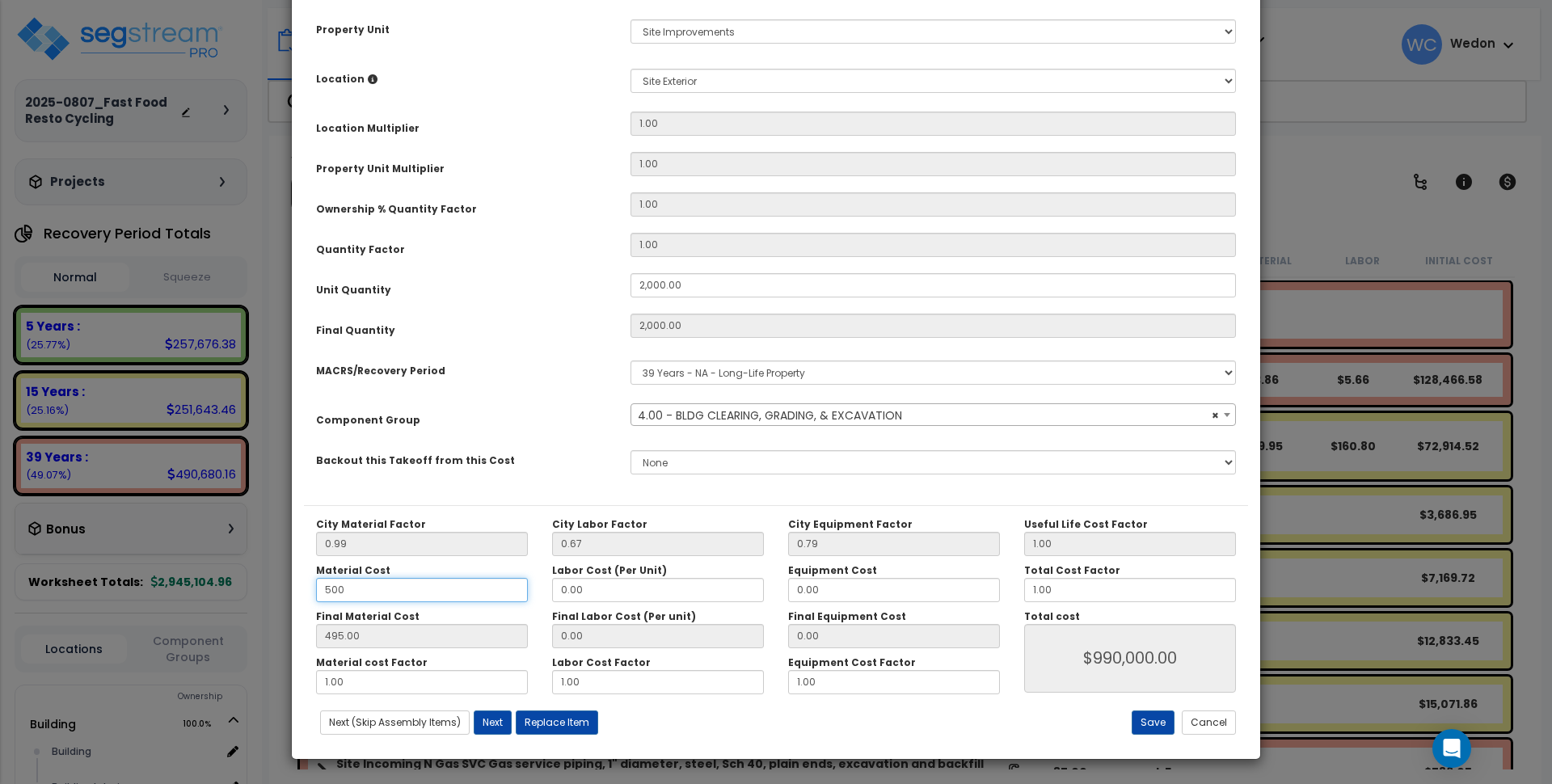
type input "50"
type input "$990,000.00"
type input "49.50"
type input "$99,000.00"
type input "50"
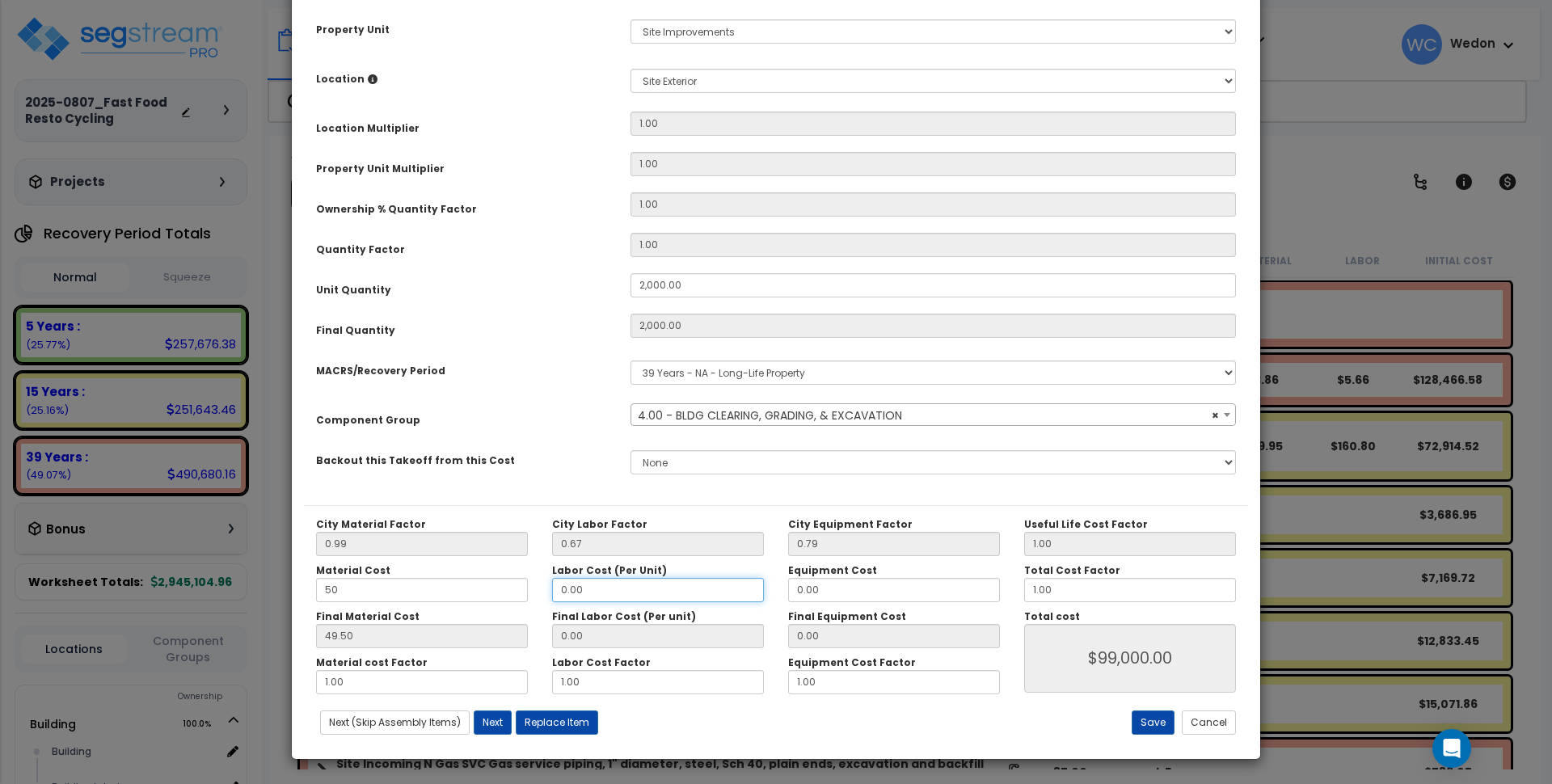
click at [607, 587] on input "0.00" at bounding box center [658, 590] width 212 height 24
type input "$99,000.00"
click at [607, 587] on input "0.00" at bounding box center [658, 590] width 212 height 24
type input "1"
type input "$99,000.00"
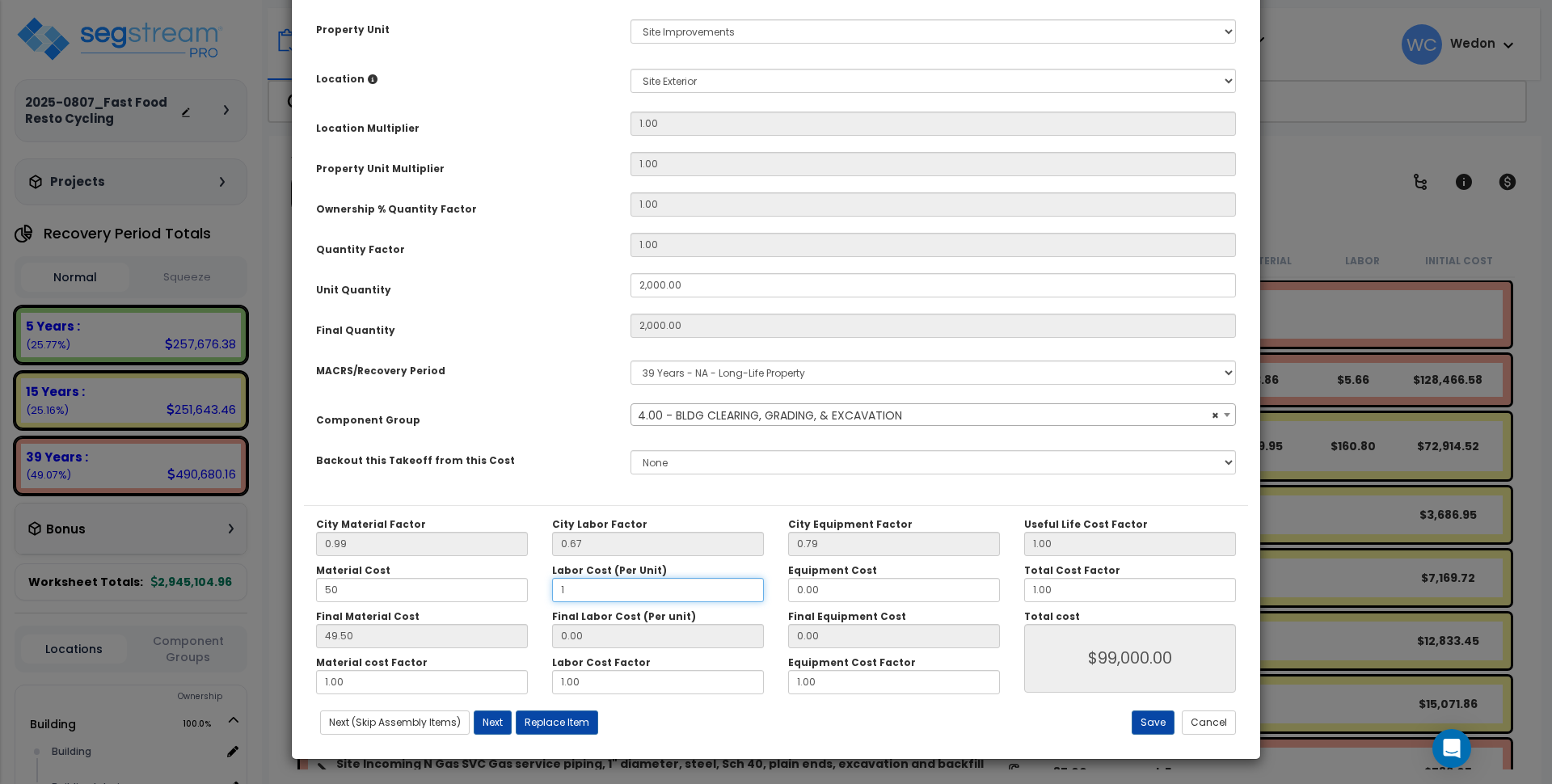
type input "12"
type input "0.67"
type input "$100,340.00"
type input "8.04"
type input "$115,080.00"
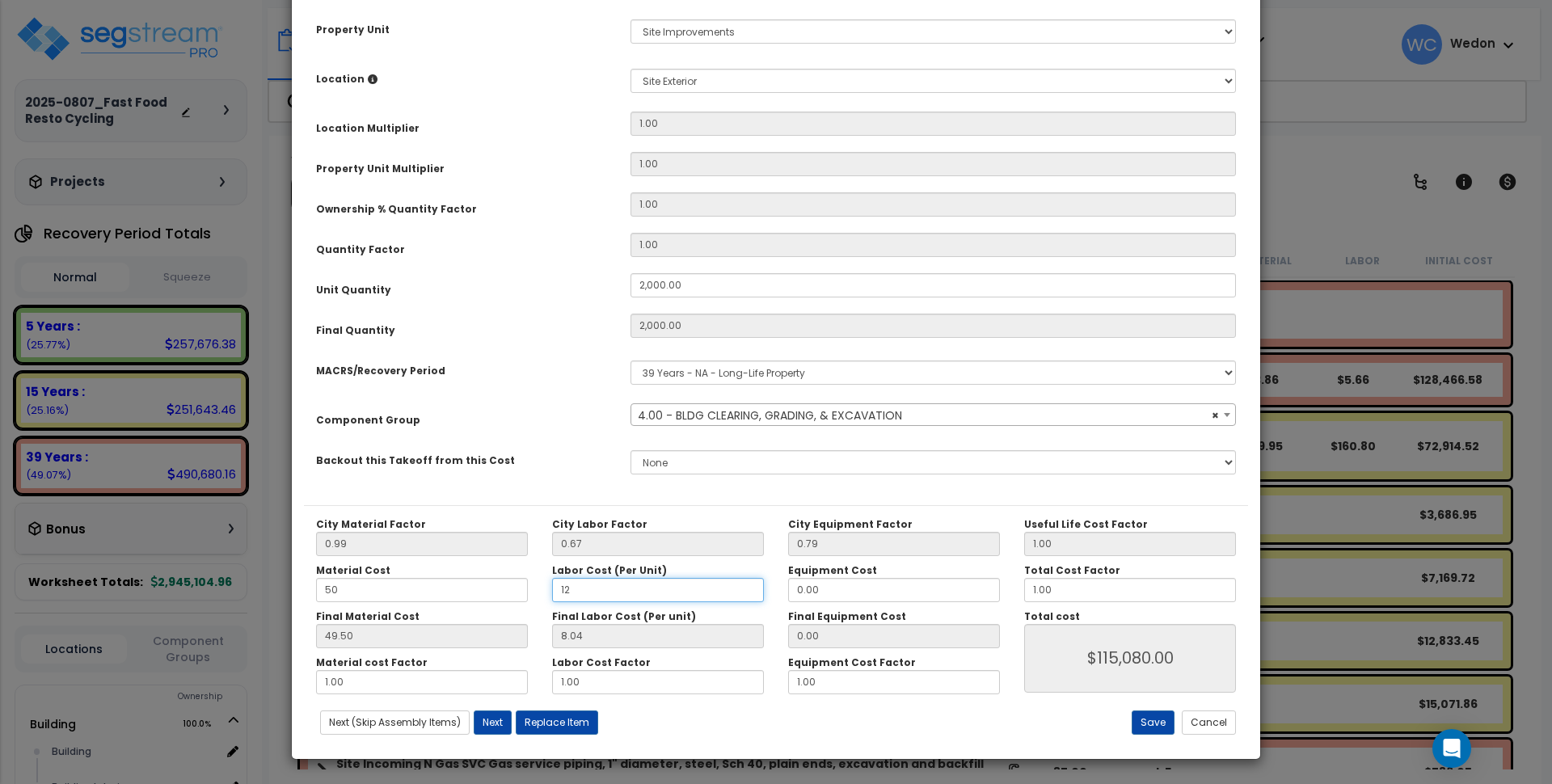
type input "12"
type input "$115,080.00"
click at [685, 590] on div "Material Cost 50 Labor Cost (Per Unit) 12 Equipment Cost 0.00" at bounding box center [658, 583] width 708 height 38
type input "2"
type input "$115,080.00"
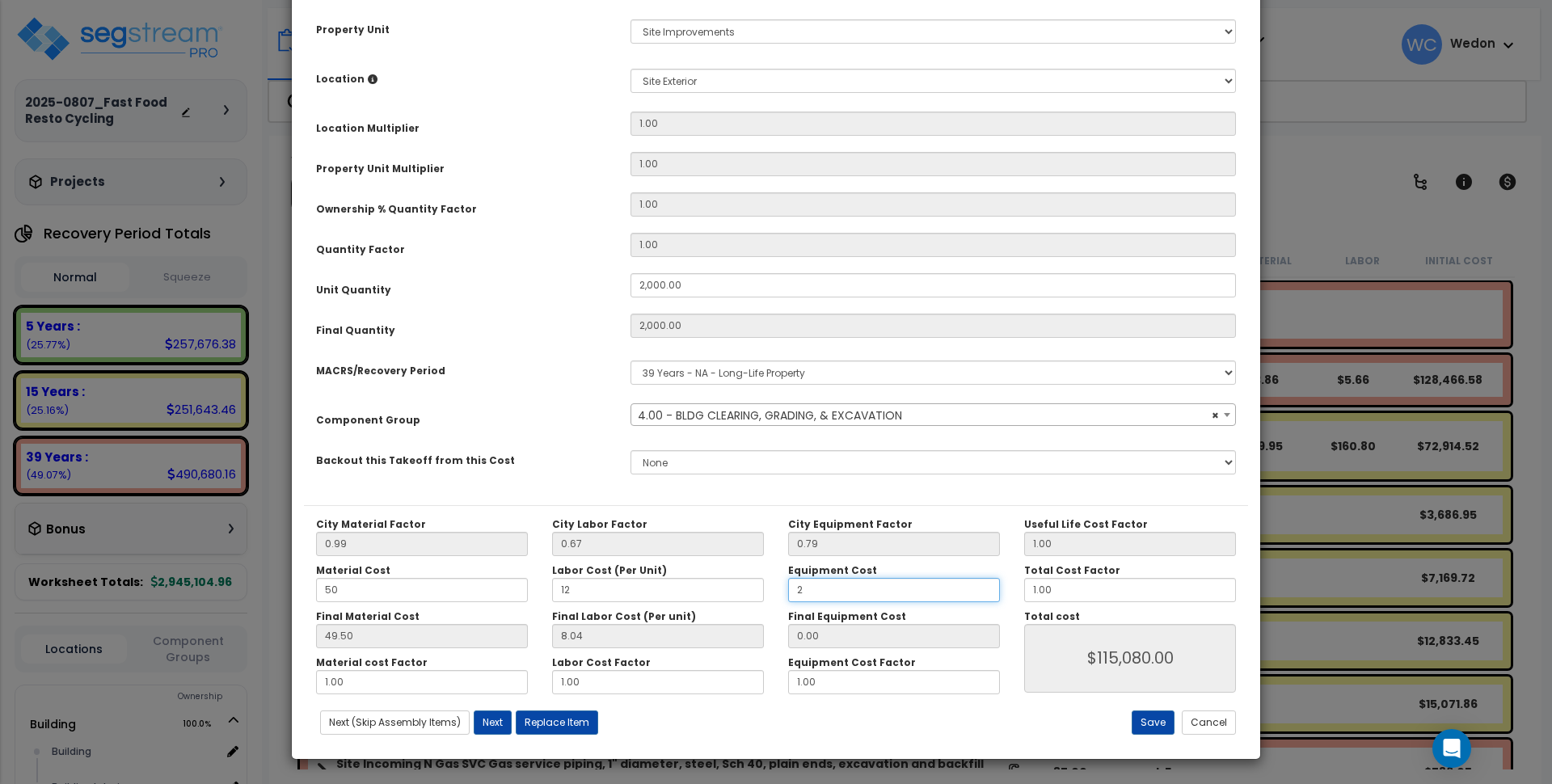
type input "23"
type input "1.58"
type input "$118,240.00"
type input "18.17"
type input "$151,420.00"
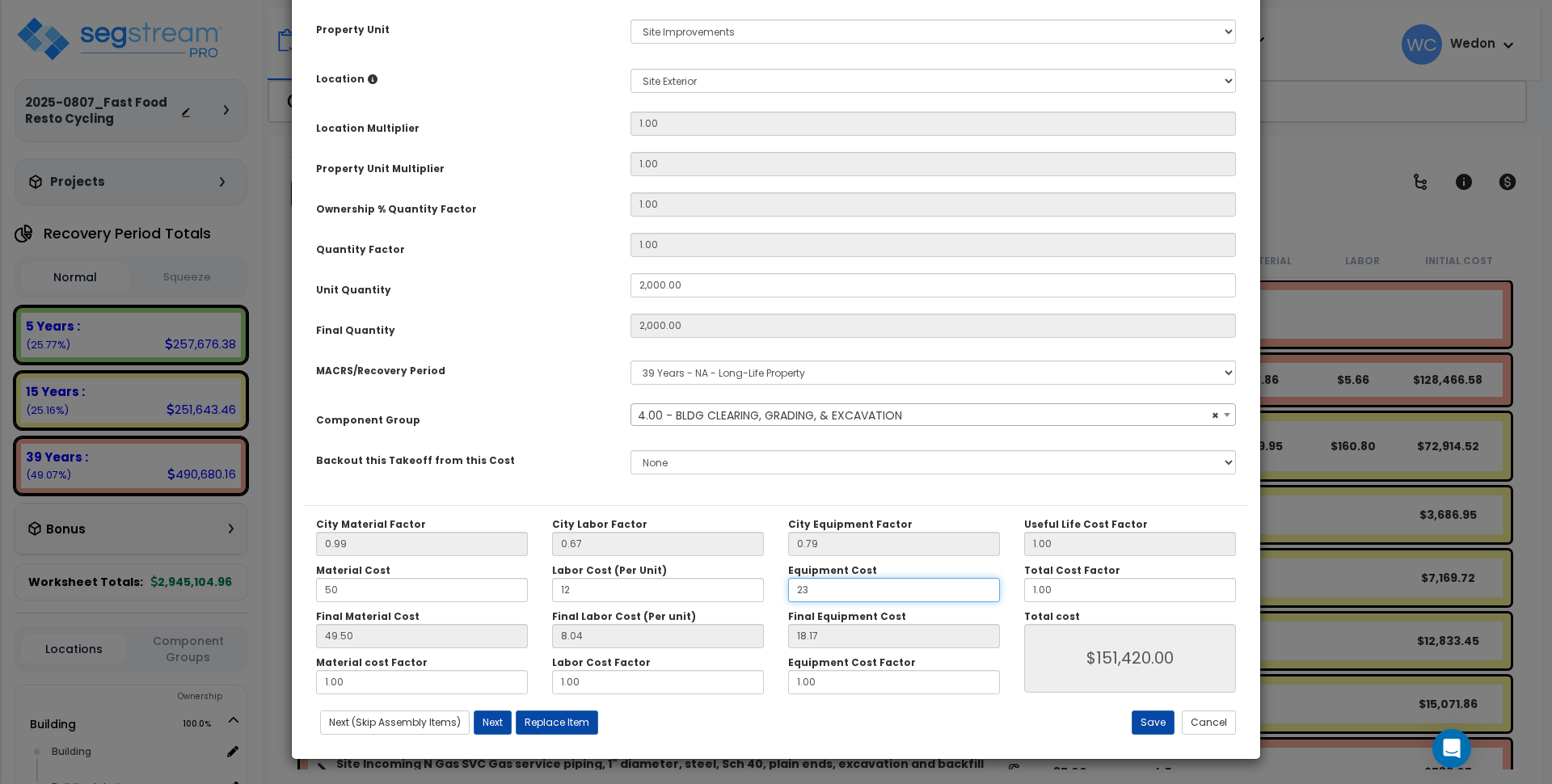
type input "23"
click at [618, 682] on input "1.00" at bounding box center [658, 682] width 212 height 24
type input "$151,420.00"
click at [424, 677] on input "1.00" at bounding box center [422, 682] width 212 height 24
click at [1157, 725] on button "Save" at bounding box center [1153, 722] width 43 height 24
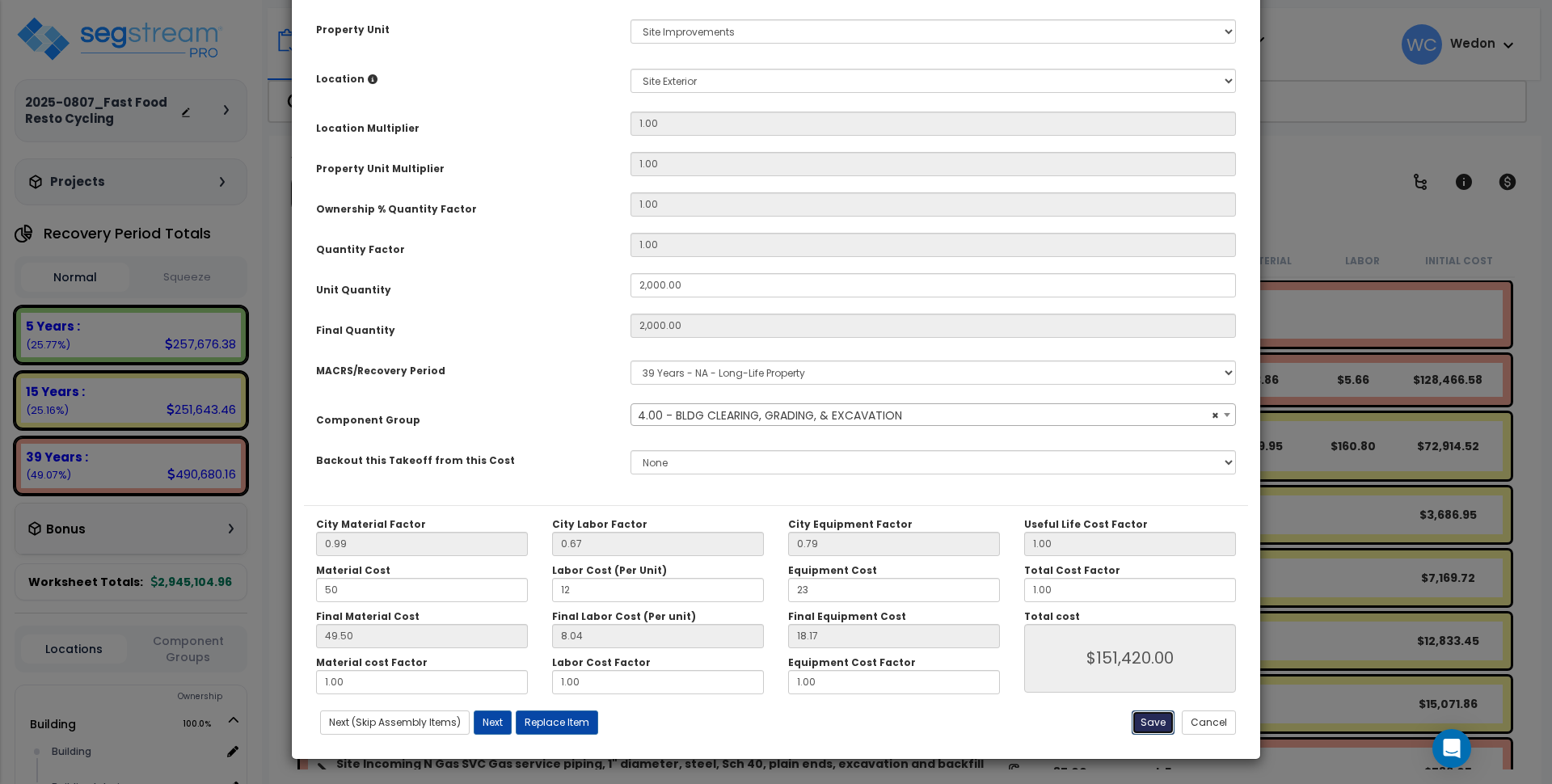
type input "2000.00"
type input "50.00"
type input "12.00"
type input "23.00"
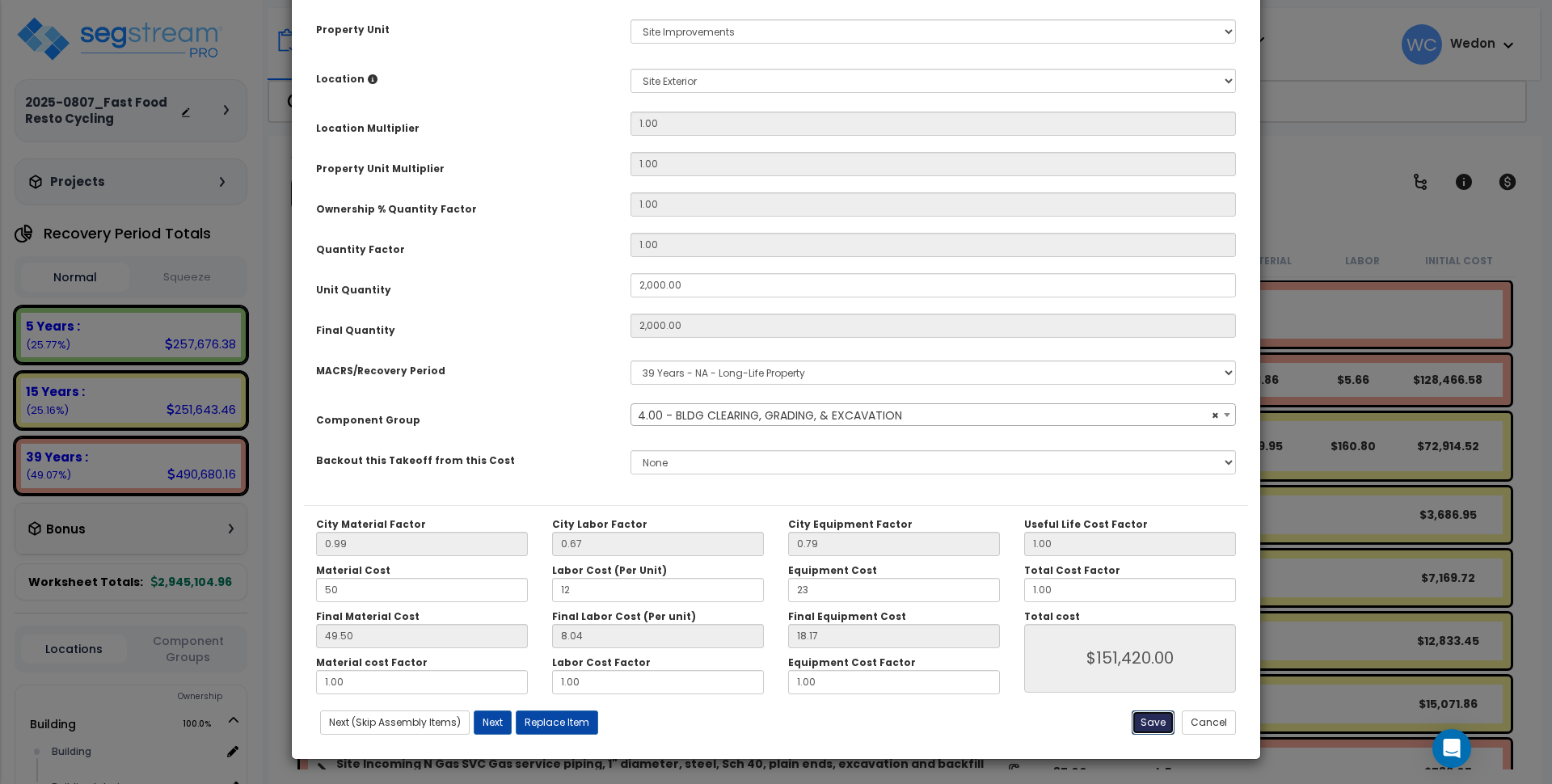
type input "151420.00"
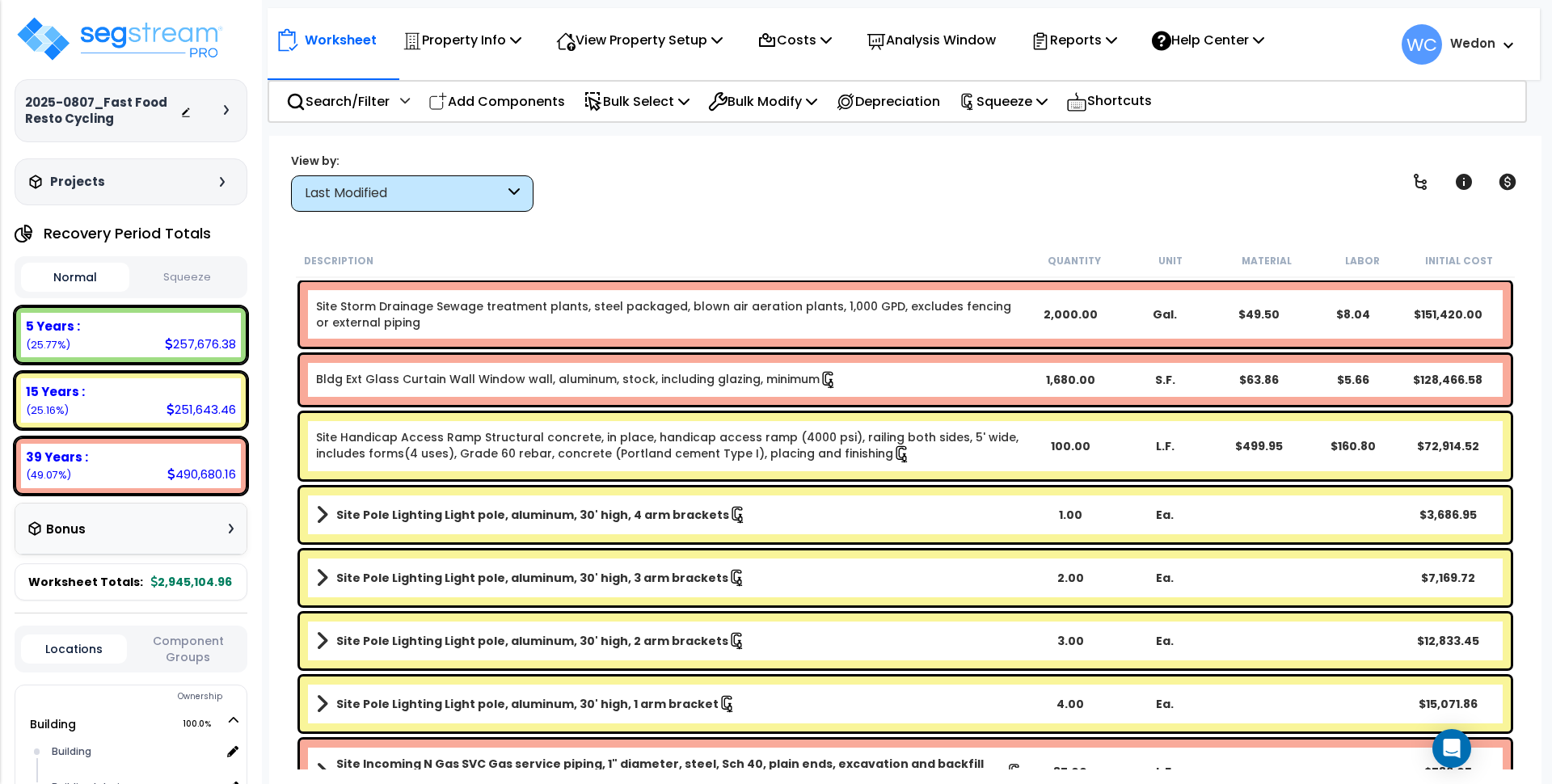
click at [529, 305] on link "Site Storm Drainage Sewage treatment plants, steel packaged, blown air aeration…" at bounding box center [670, 314] width 708 height 32
click at [1100, 316] on div "2,000.00" at bounding box center [1071, 314] width 95 height 16
click at [1337, 316] on div "$8.04" at bounding box center [1354, 314] width 95 height 16
click at [1147, 317] on div "Gal." at bounding box center [1166, 314] width 95 height 16
click at [1078, 216] on div "Worksheet Property Info Property Setup Add Property Unit Template property Clon…" at bounding box center [906, 527] width 1273 height 784
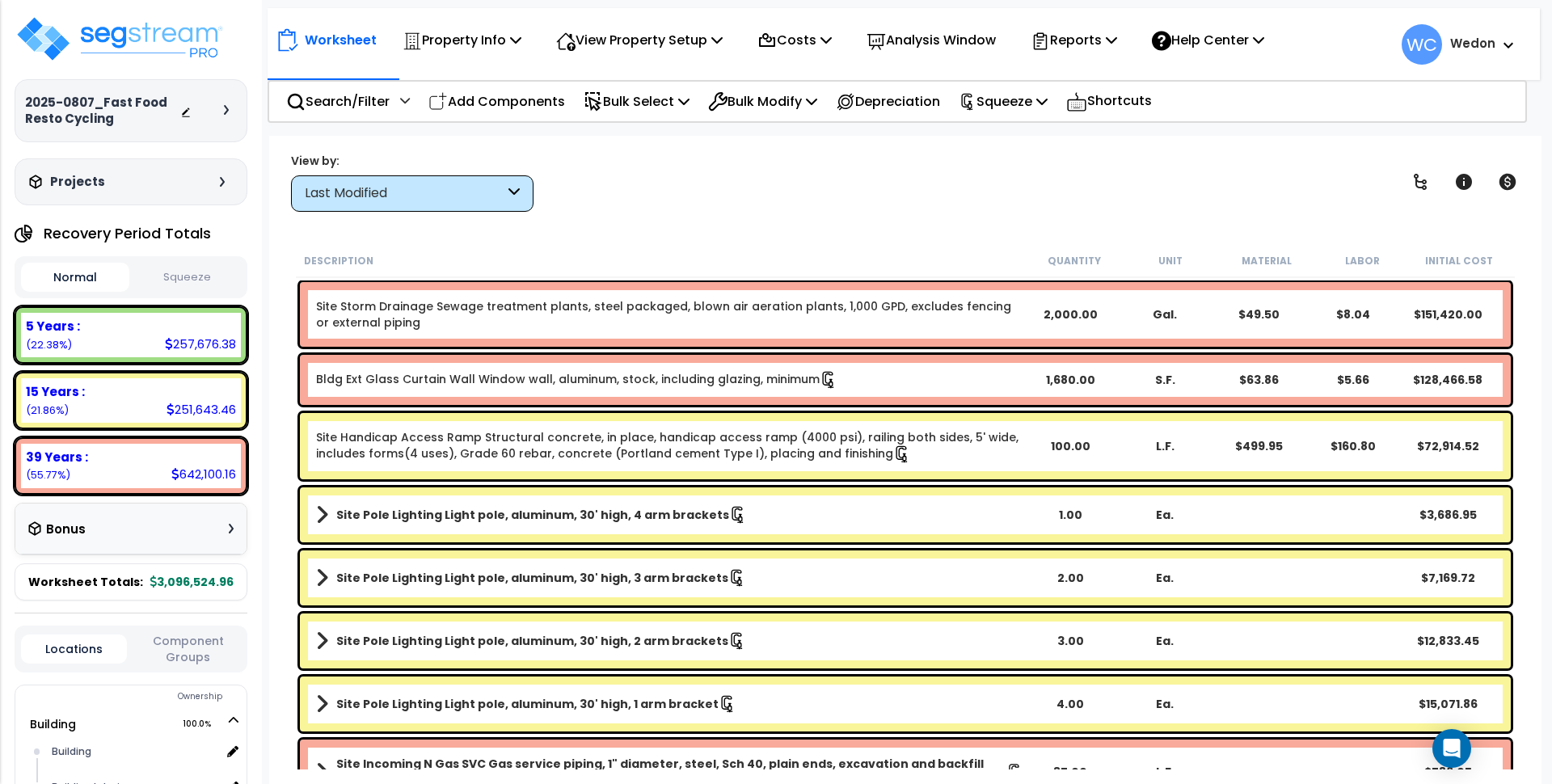
click at [322, 305] on link "Site Storm Drainage Sewage treatment plants, steel packaged, blown air aeration…" at bounding box center [670, 314] width 708 height 32
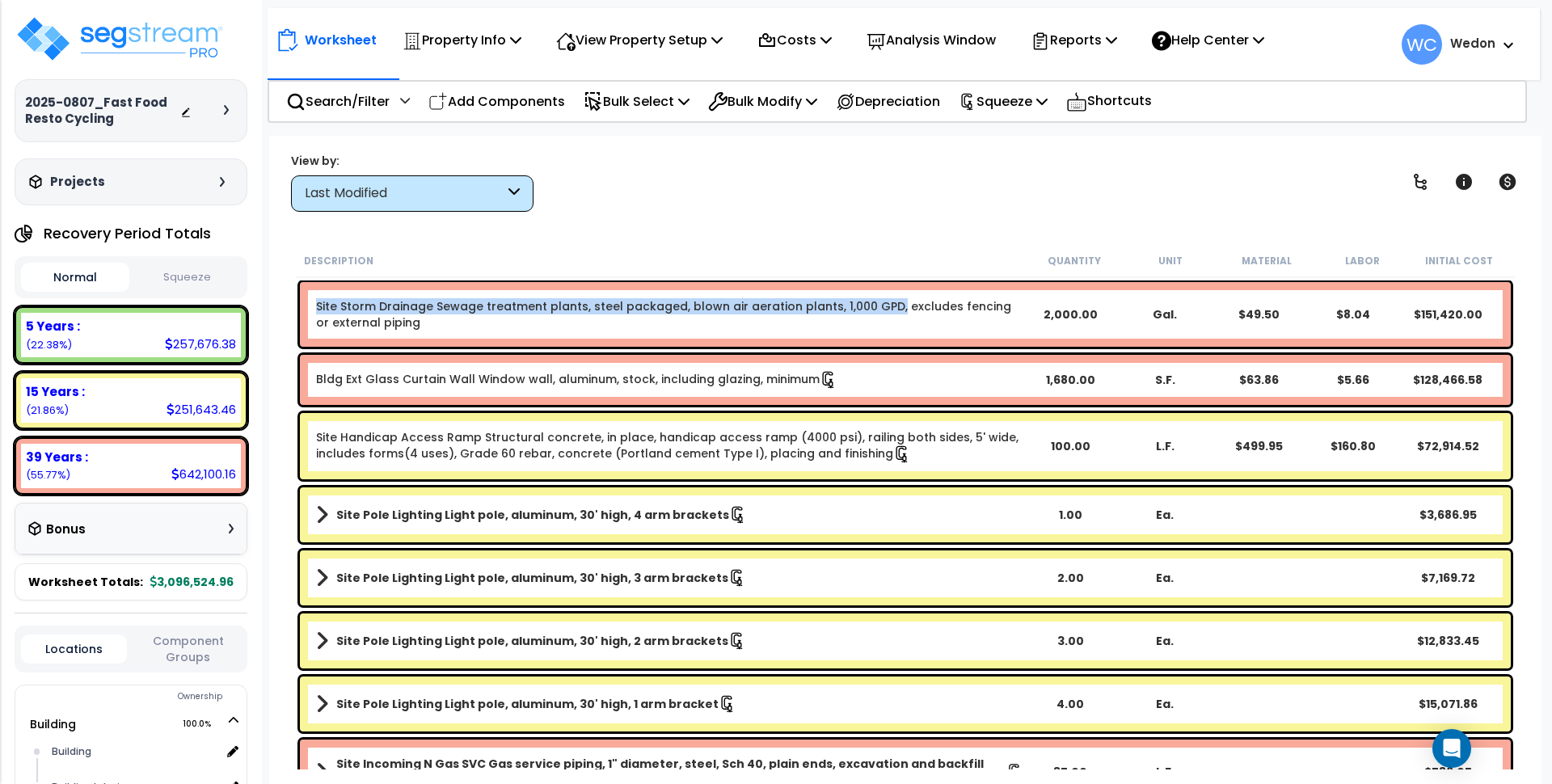
drag, startPoint x: 313, startPoint y: 305, endPoint x: 885, endPoint y: 306, distance: 572.0
click at [885, 306] on div "Site Storm Drainage Sewage treatment plants, steel packaged, blown air aeration…" at bounding box center [906, 315] width 1211 height 65
copy link "Site Storm Drainage Sewage treatment plants, steel packaged, blown air aeration…"
click at [604, 311] on link "Site Storm Drainage Sewage treatment plants, steel packaged, blown air aeration…" at bounding box center [670, 314] width 708 height 32
